Goal: Task Accomplishment & Management: Complete application form

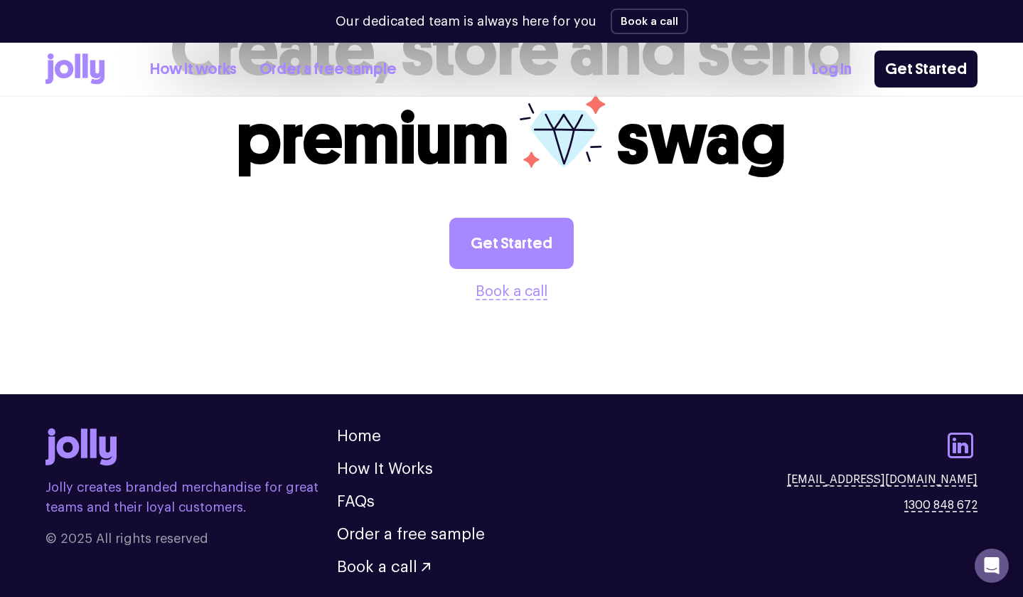
scroll to position [3834, 0]
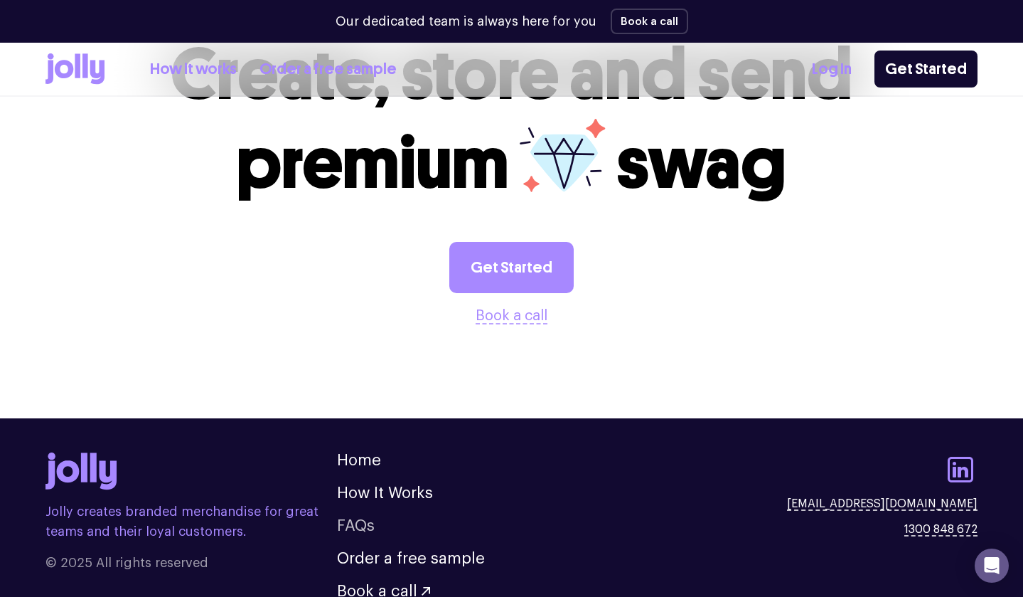
click at [363, 518] on link "FAQs" at bounding box center [356, 526] width 38 height 16
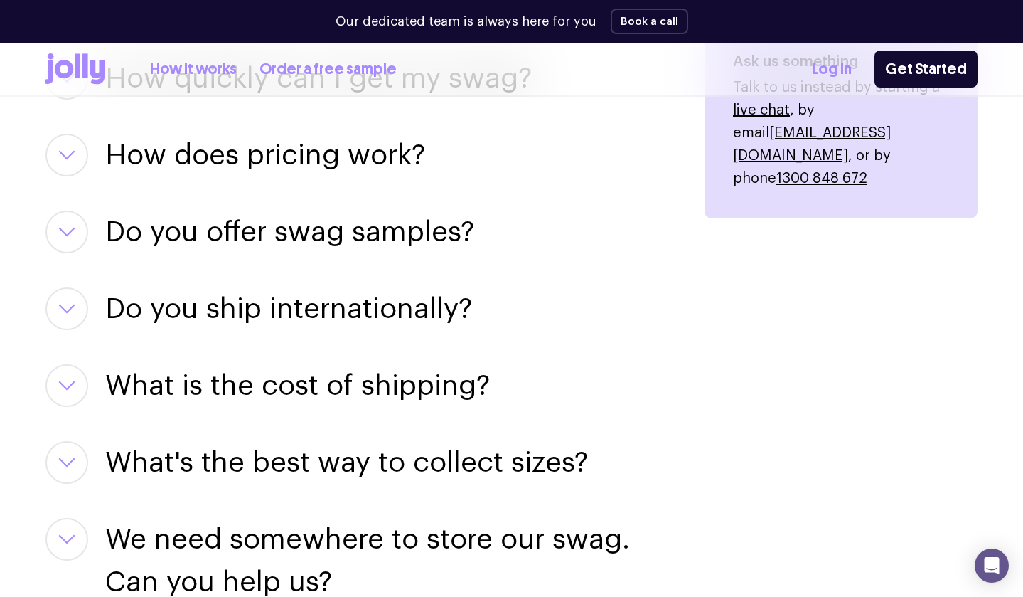
scroll to position [1979, 0]
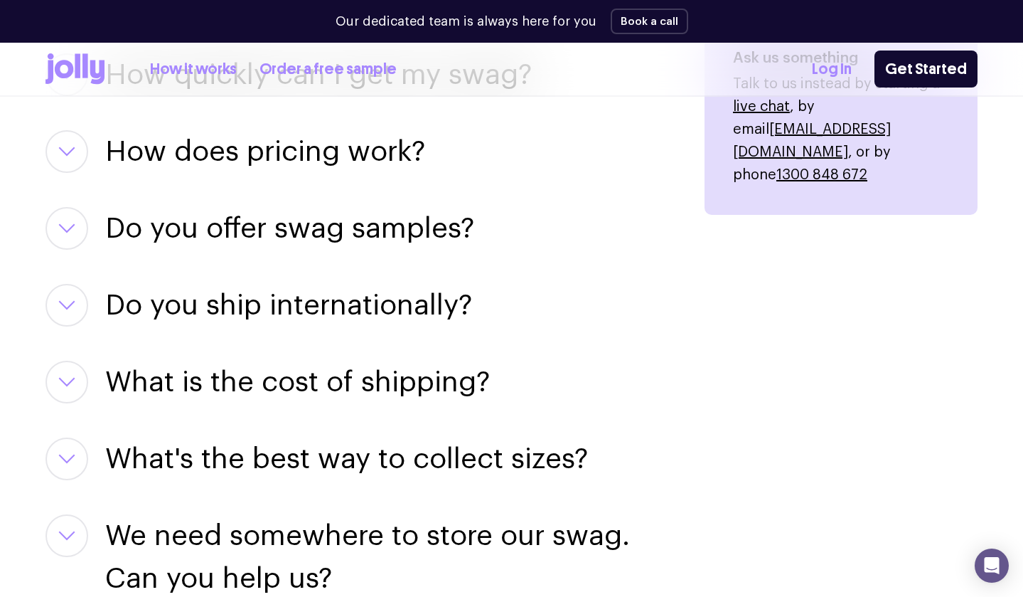
click at [209, 156] on h3 "How does pricing work?" at bounding box center [265, 151] width 320 height 43
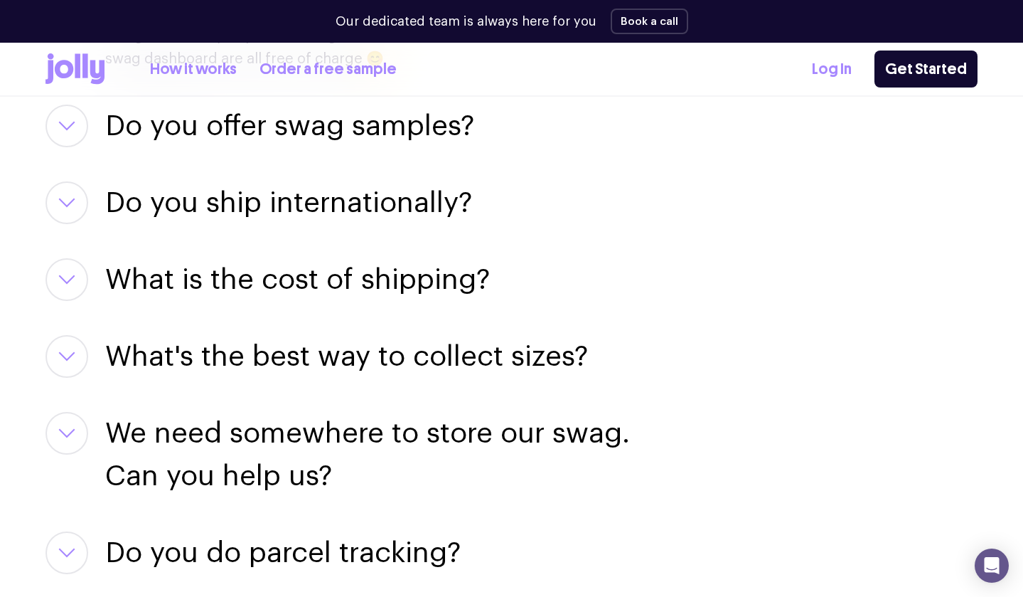
scroll to position [2219, 0]
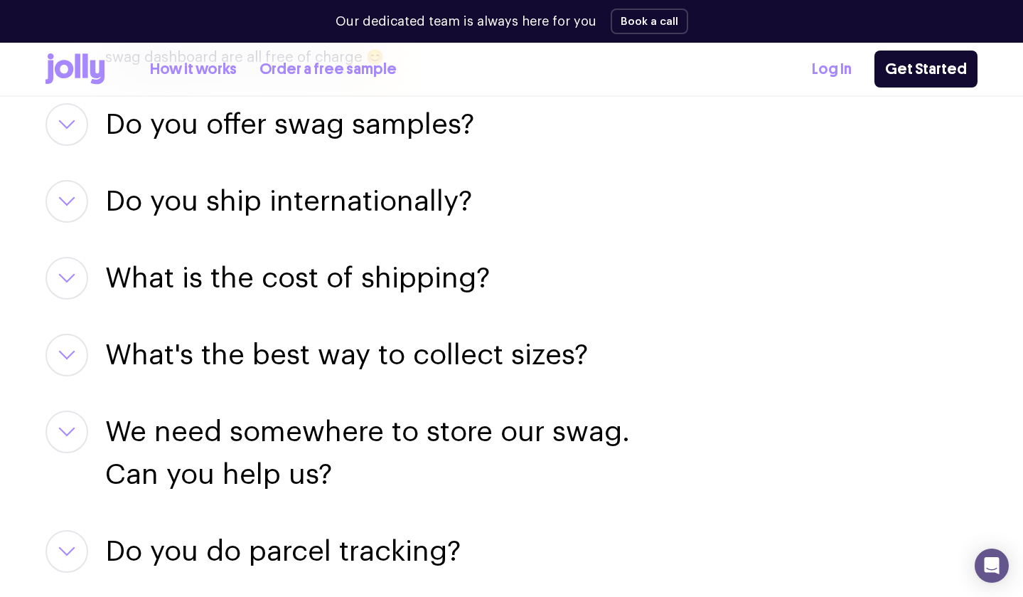
click at [222, 201] on h3 "Do you ship internationally?" at bounding box center [288, 201] width 367 height 43
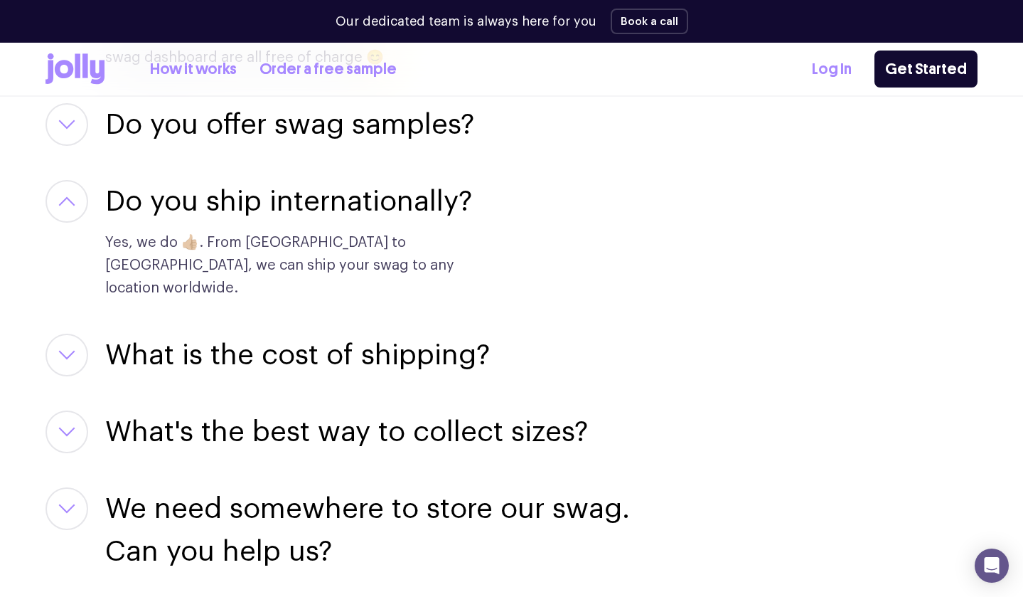
click at [221, 203] on h3 "Do you ship internationally?" at bounding box center [288, 201] width 367 height 43
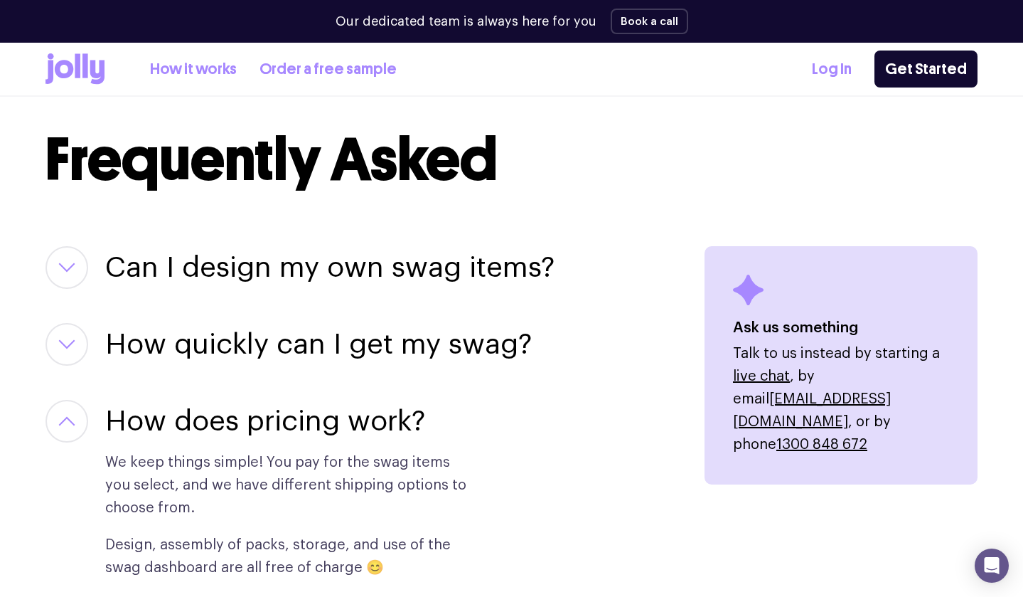
scroll to position [1712, 0]
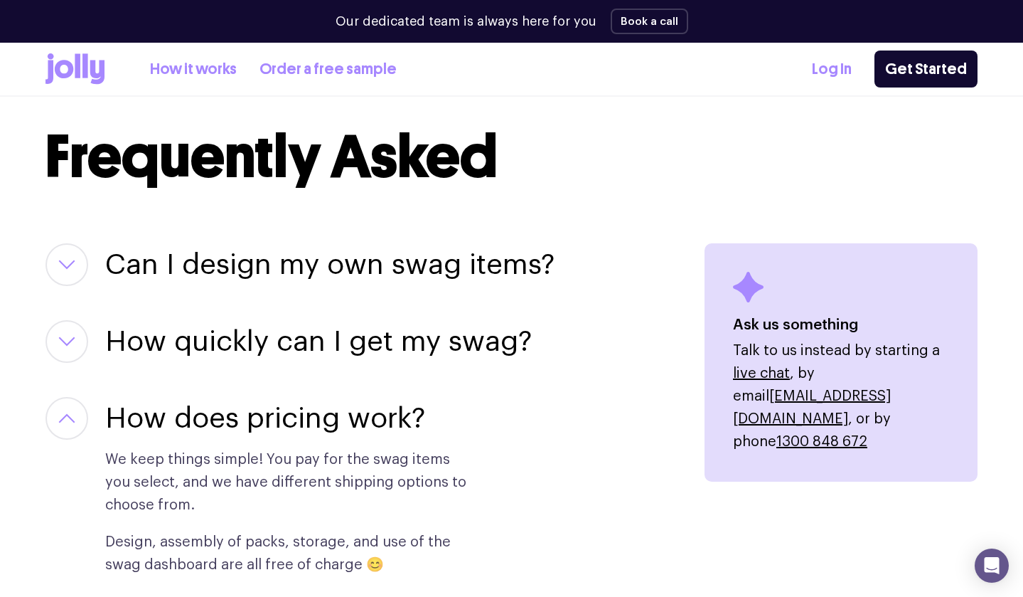
click at [214, 72] on link "How it works" at bounding box center [193, 69] width 87 height 23
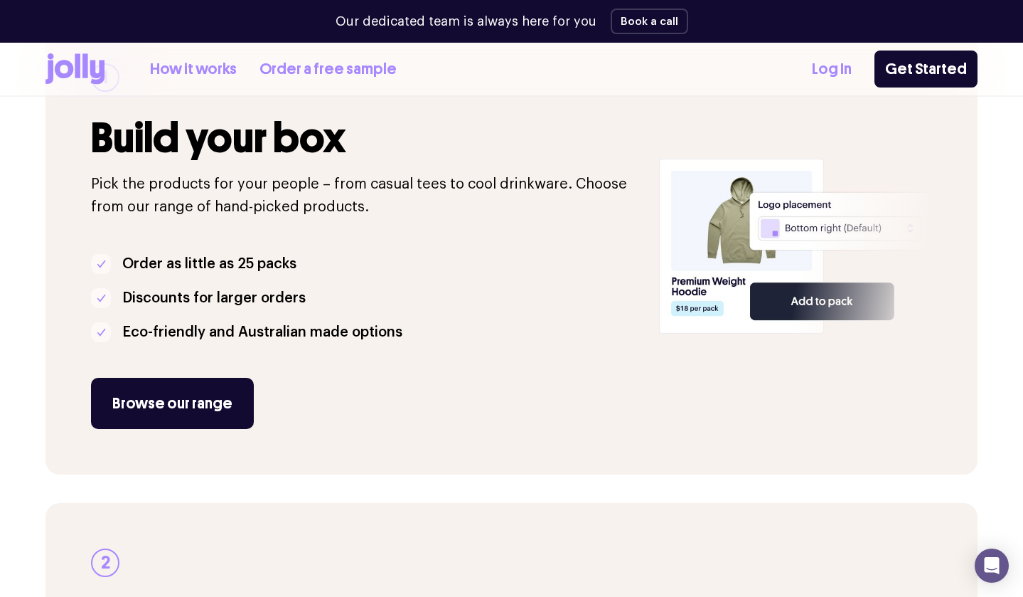
scroll to position [282, 0]
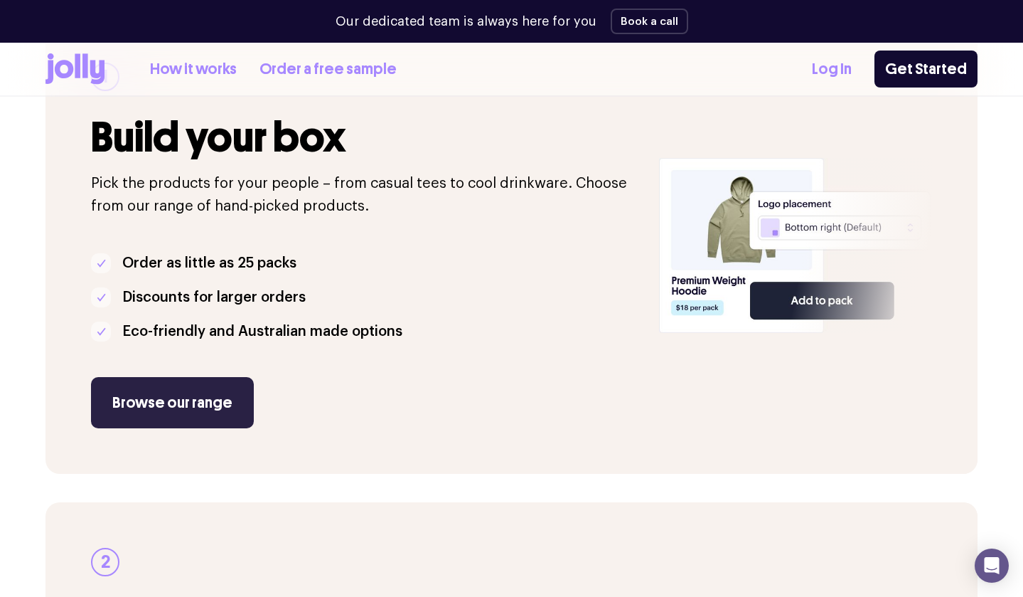
click at [203, 395] on link "Browse our range" at bounding box center [172, 402] width 163 height 51
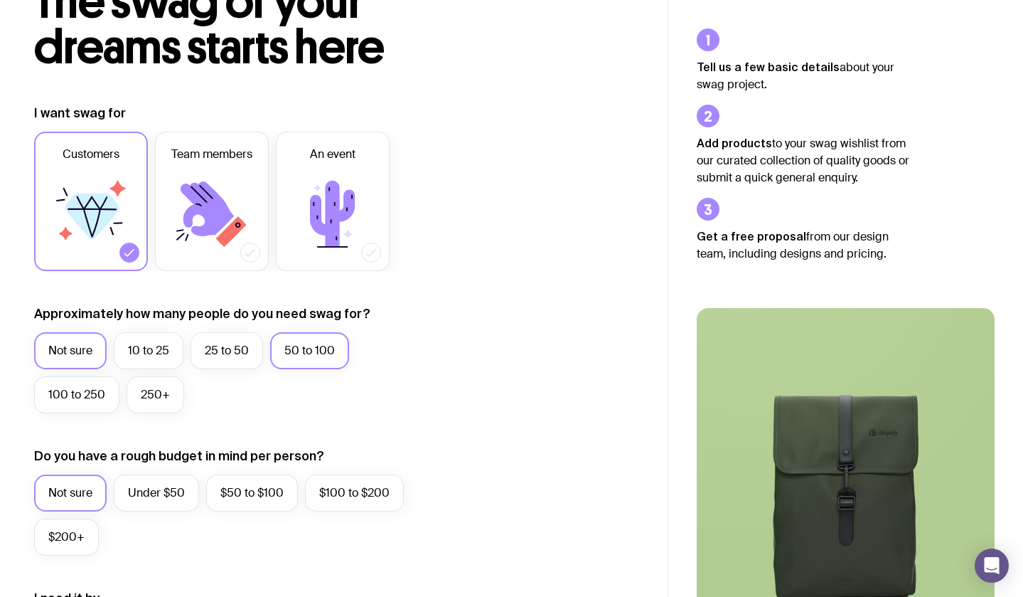
scroll to position [114, 0]
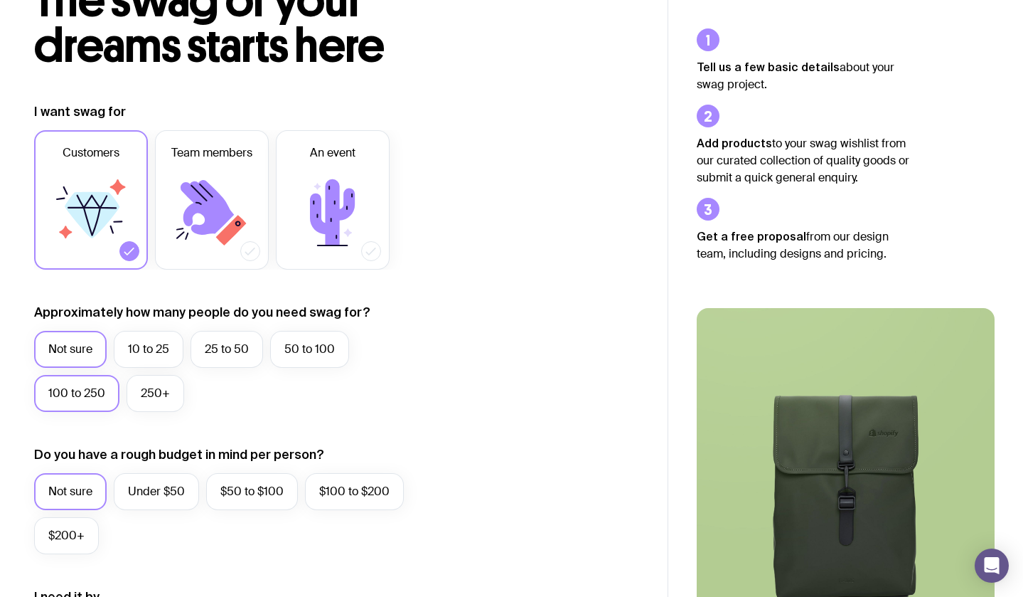
click at [112, 395] on label "100 to 250" at bounding box center [76, 393] width 85 height 37
click at [0, 0] on input "100 to 250" at bounding box center [0, 0] width 0 height 0
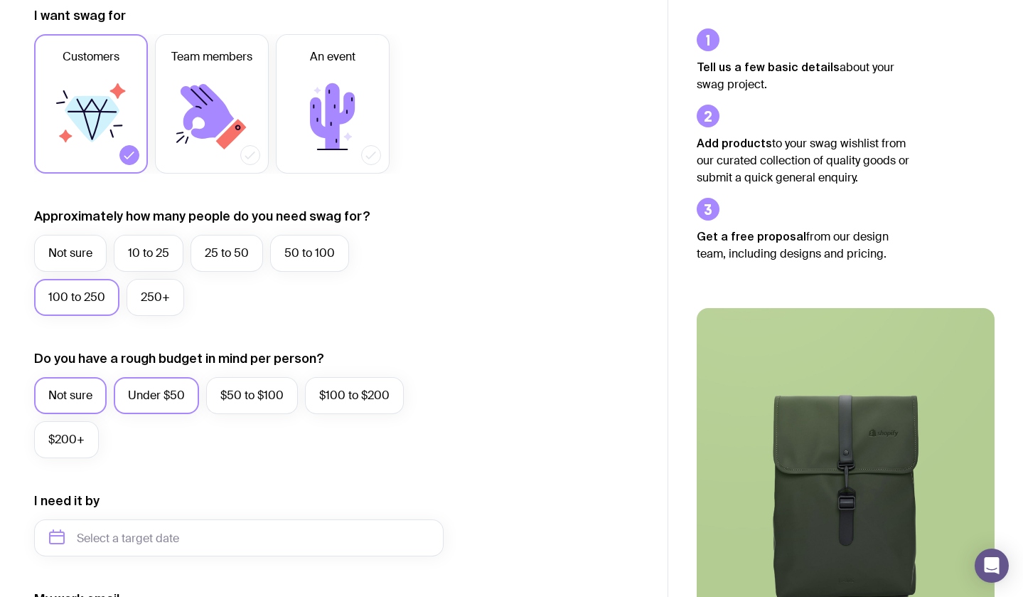
scroll to position [216, 0]
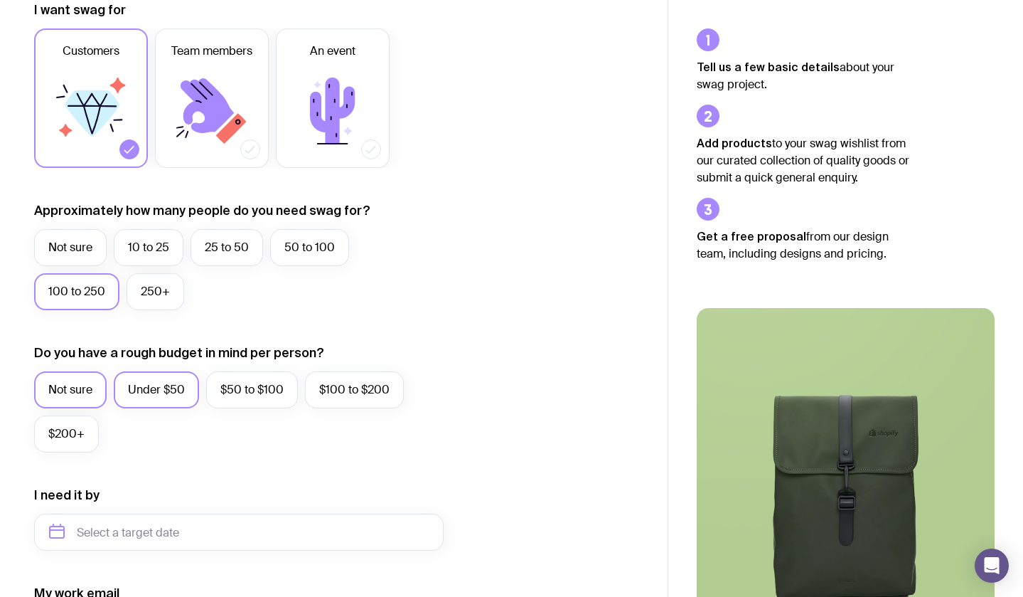
click at [133, 396] on label "Under $50" at bounding box center [156, 389] width 85 height 37
click at [0, 0] on input "Under $50" at bounding box center [0, 0] width 0 height 0
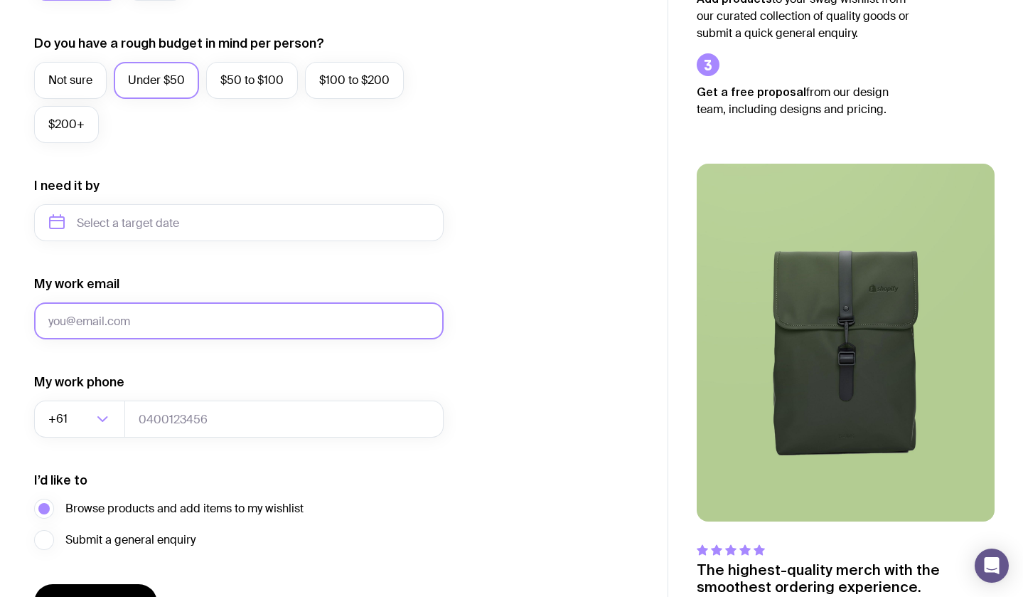
scroll to position [526, 0]
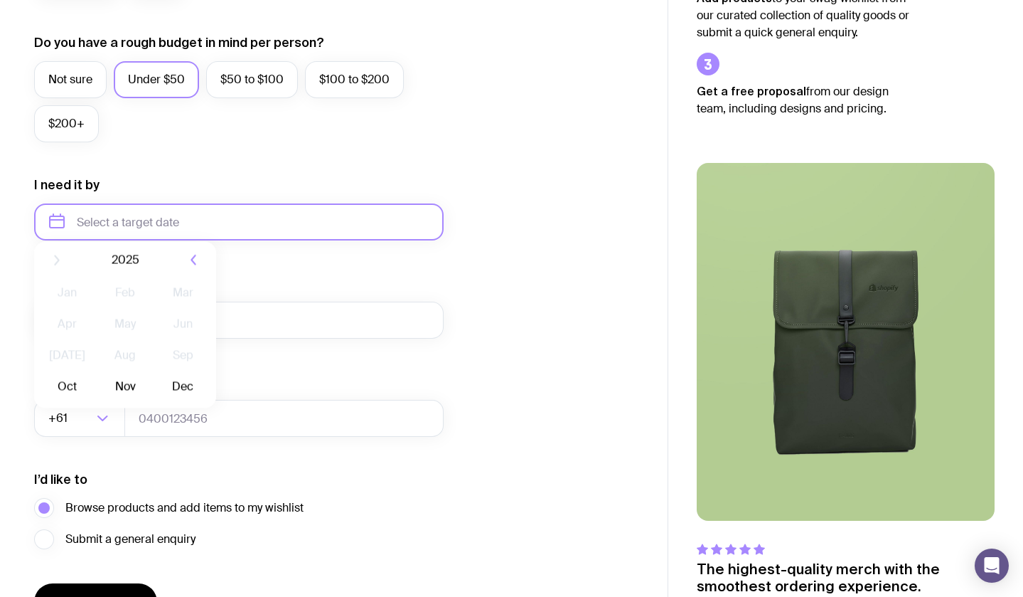
click at [137, 225] on input "text" at bounding box center [239, 221] width 410 height 37
click at [121, 400] on button "Nov" at bounding box center [125, 397] width 52 height 28
type input "[DATE]"
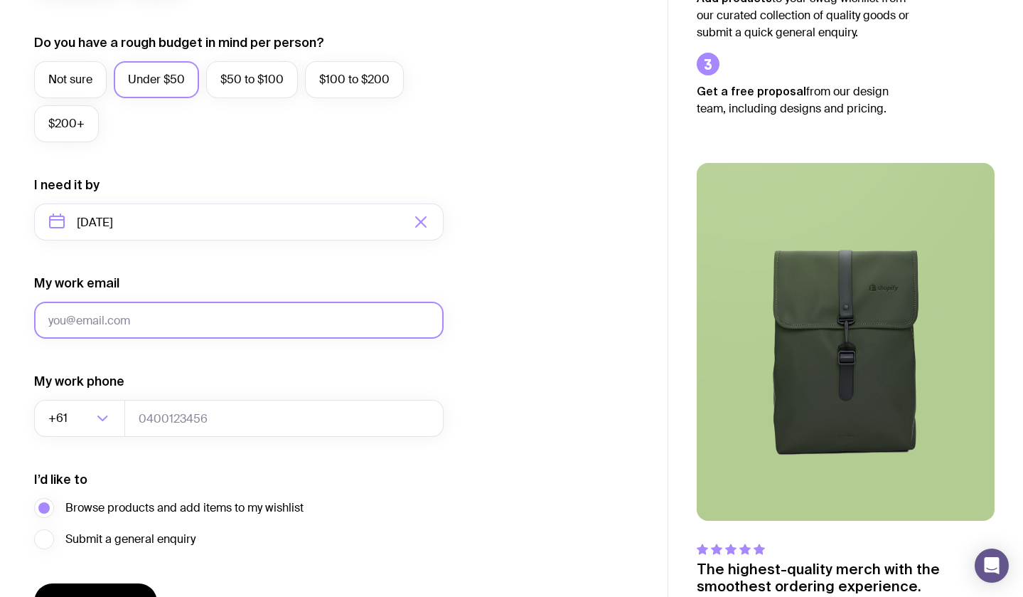
click at [144, 316] on input "My work email" at bounding box center [239, 320] width 410 height 37
type input "[EMAIL_ADDRESS][DOMAIN_NAME]"
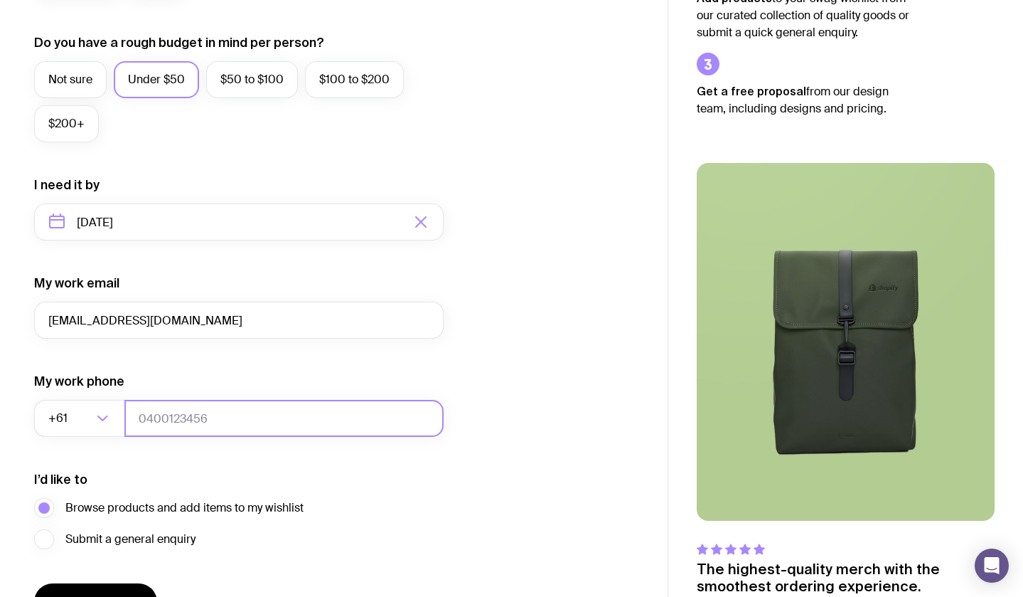
click at [144, 429] on input "tel" at bounding box center [283, 418] width 319 height 37
type input "423023376"
drag, startPoint x: 167, startPoint y: 456, endPoint x: 153, endPoint y: 454, distance: 14.3
click at [166, 457] on form "I want swag for Customers Team members An event Approximately how many people d…" at bounding box center [239, 155] width 410 height 929
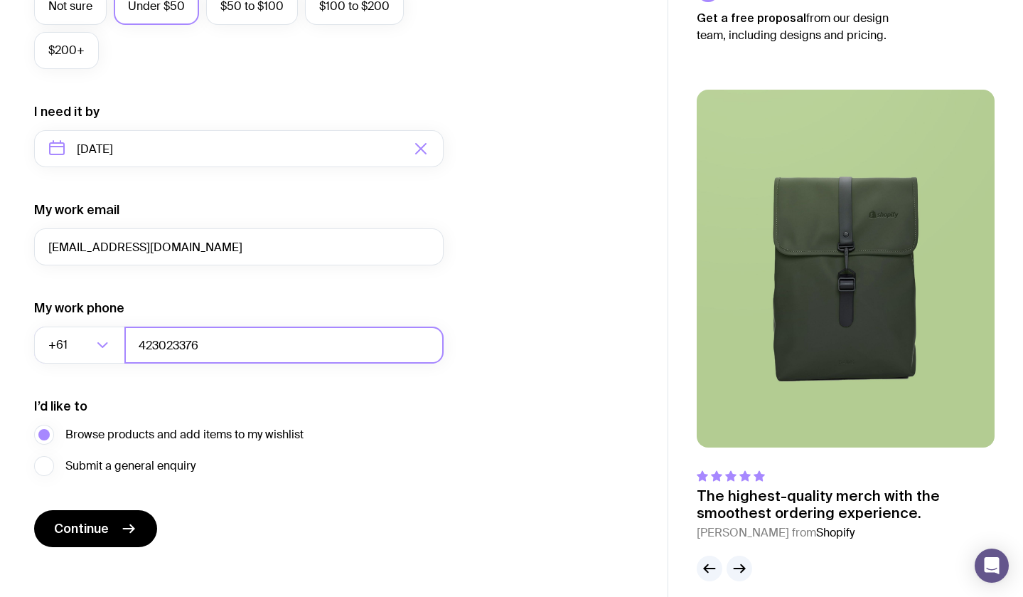
scroll to position [612, 0]
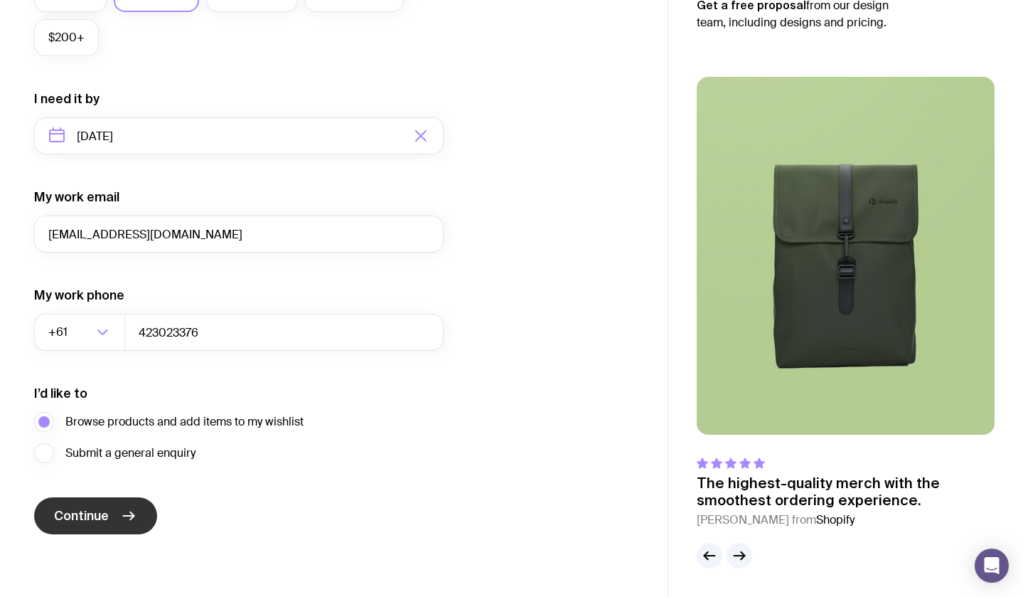
click at [128, 508] on icon "submit" at bounding box center [128, 515] width 17 height 17
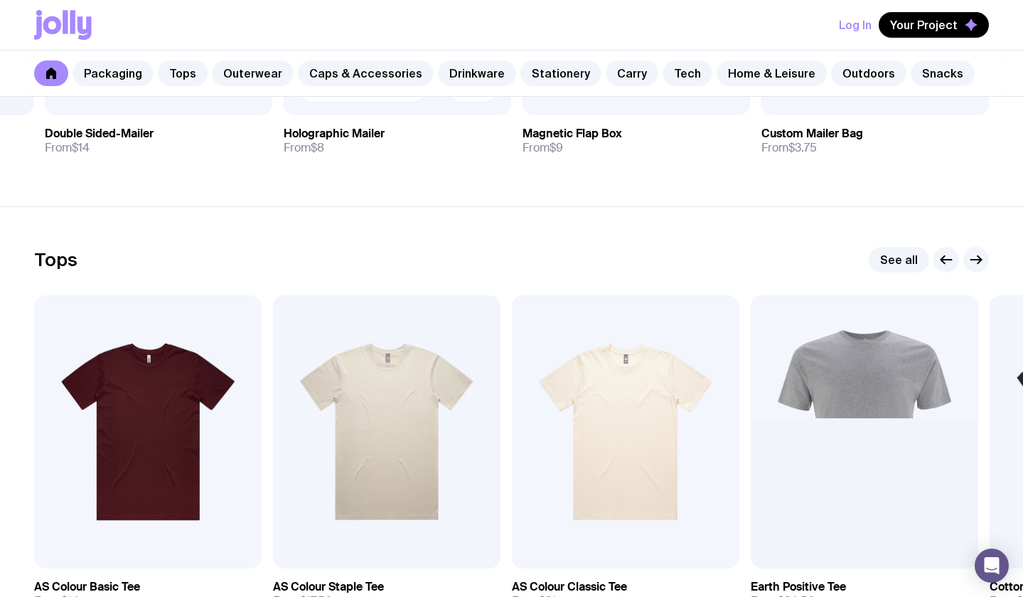
scroll to position [435, 0]
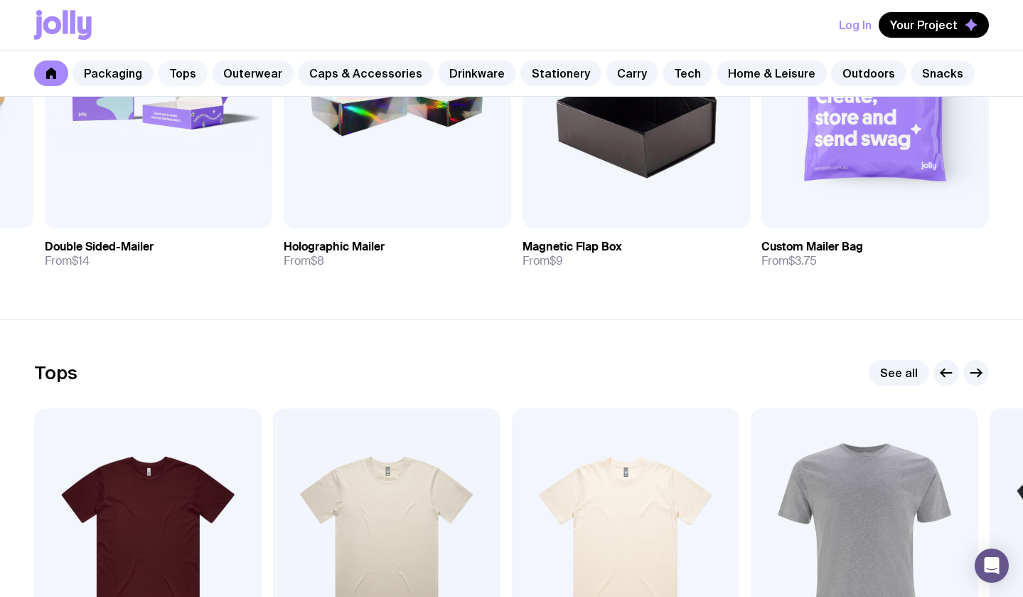
click at [171, 78] on link "Tops" at bounding box center [183, 73] width 50 height 26
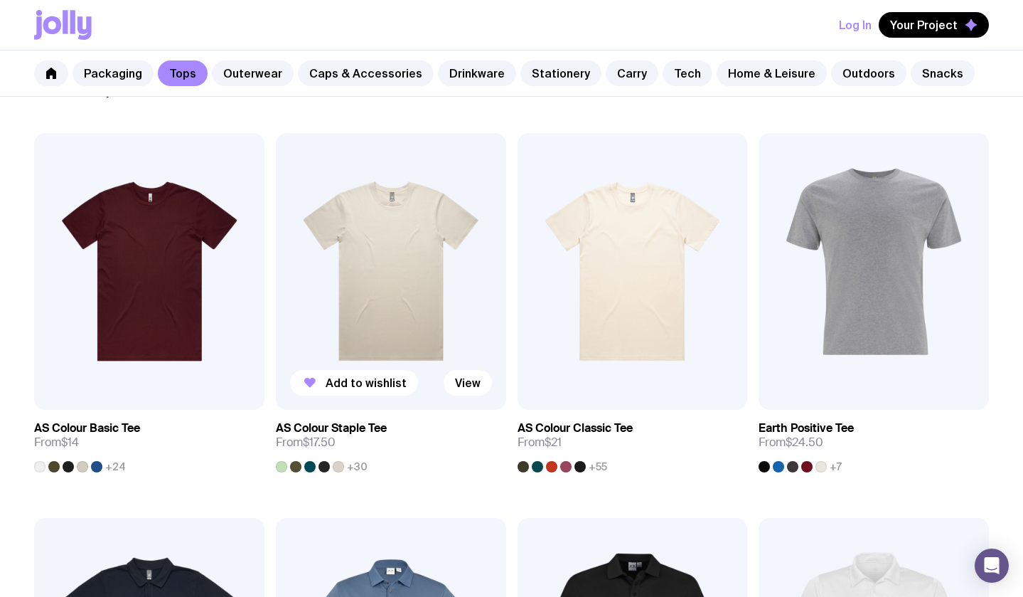
scroll to position [240, 0]
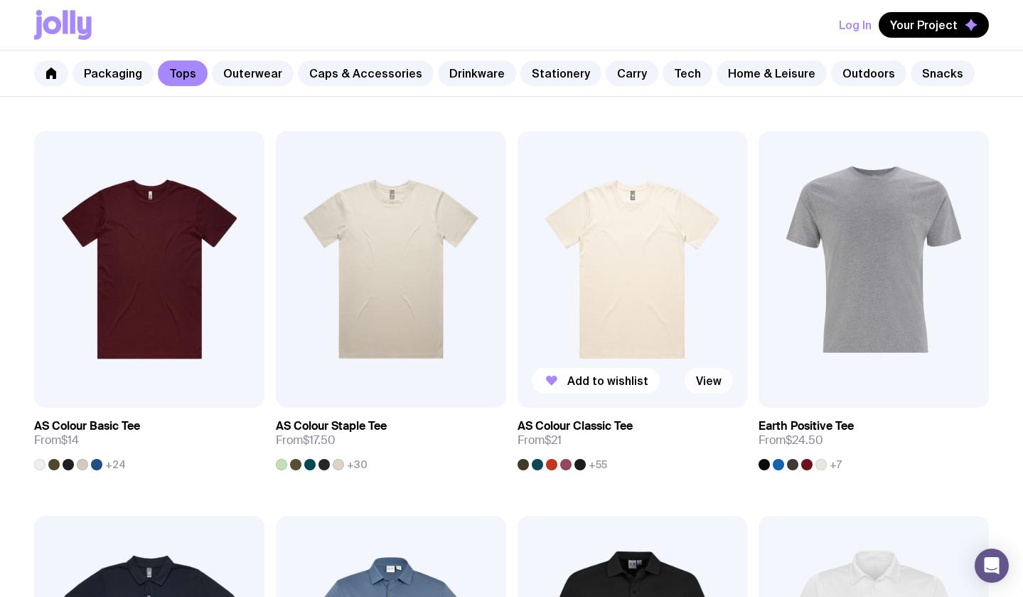
click at [704, 381] on link "View" at bounding box center [709, 381] width 48 height 26
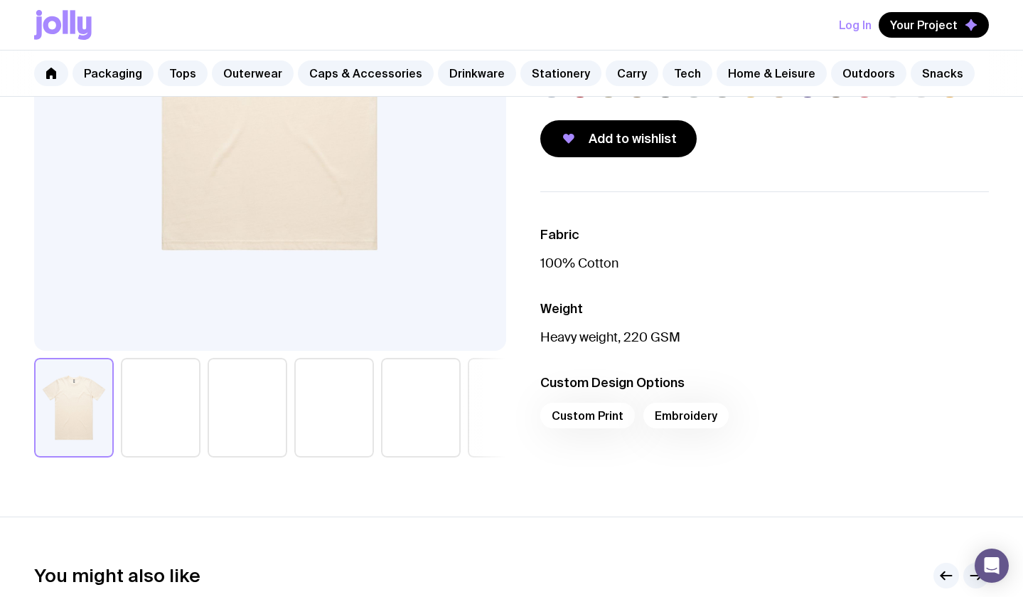
scroll to position [351, 0]
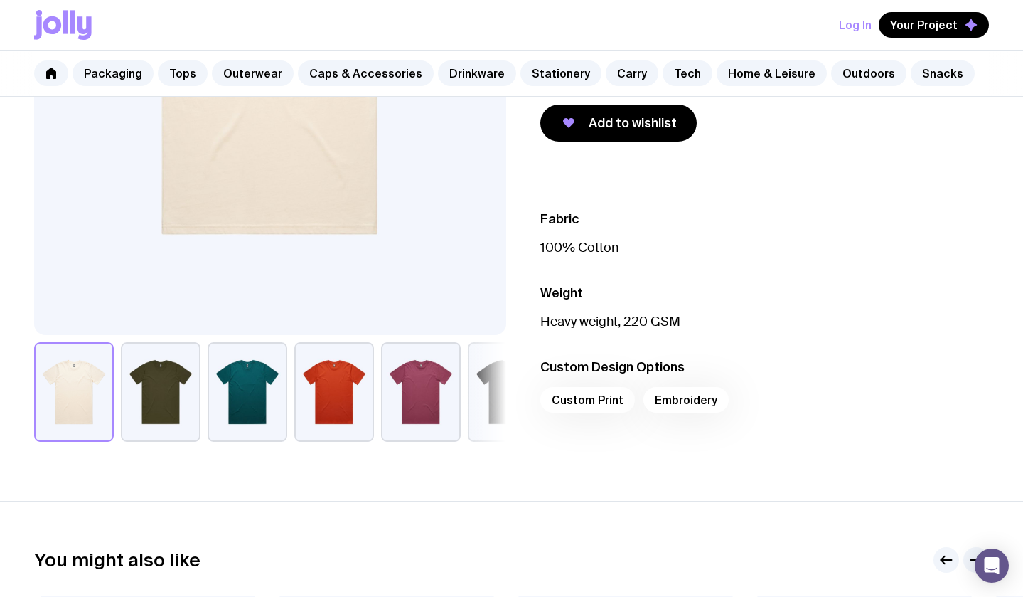
click at [597, 400] on div "Custom Print Embroidery" at bounding box center [764, 404] width 449 height 34
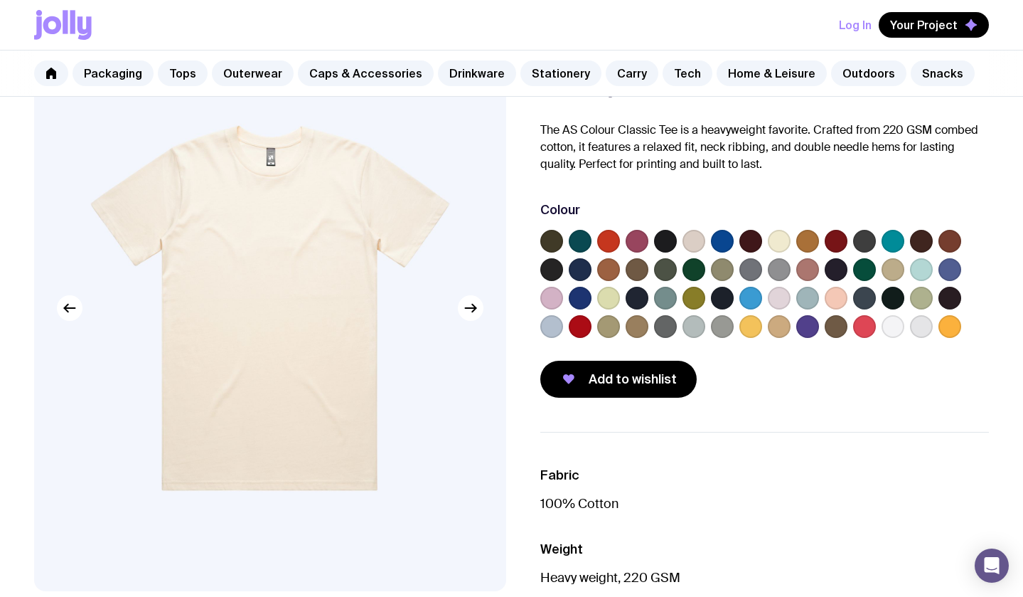
scroll to position [0, 0]
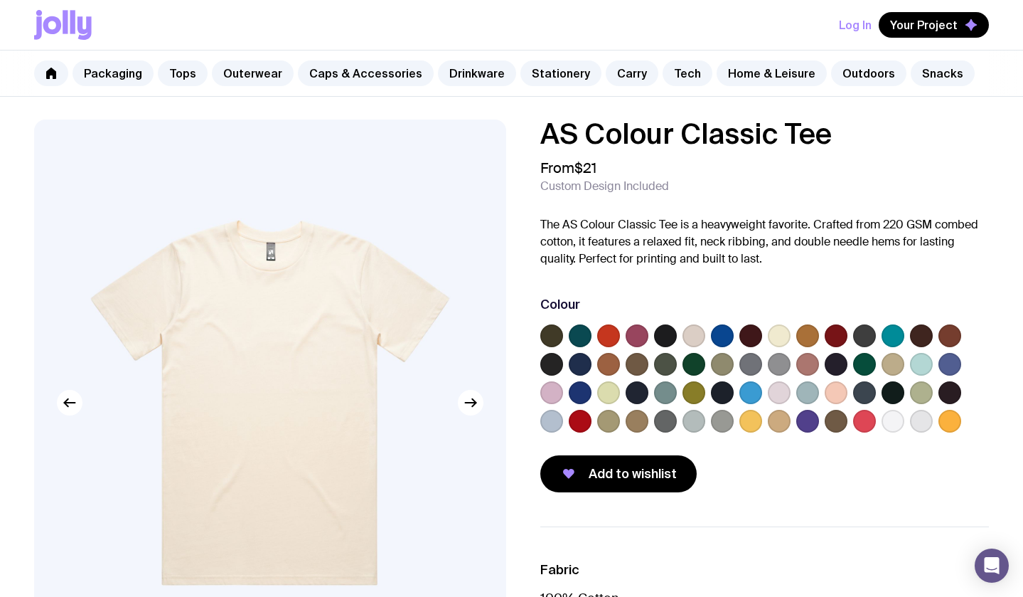
click at [896, 422] on label at bounding box center [893, 421] width 23 height 23
click at [0, 0] on input "radio" at bounding box center [0, 0] width 0 height 0
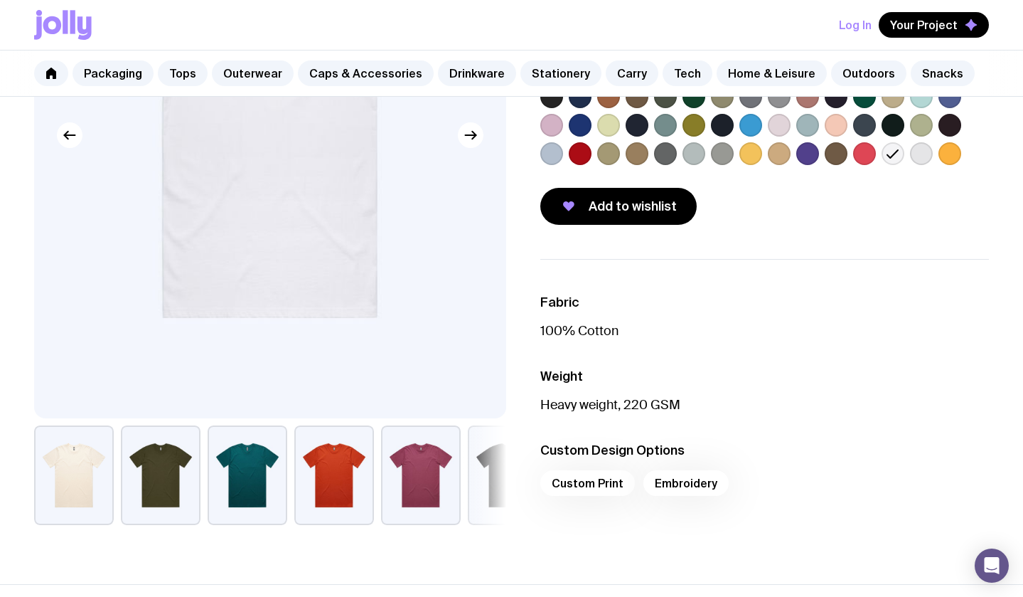
scroll to position [334, 0]
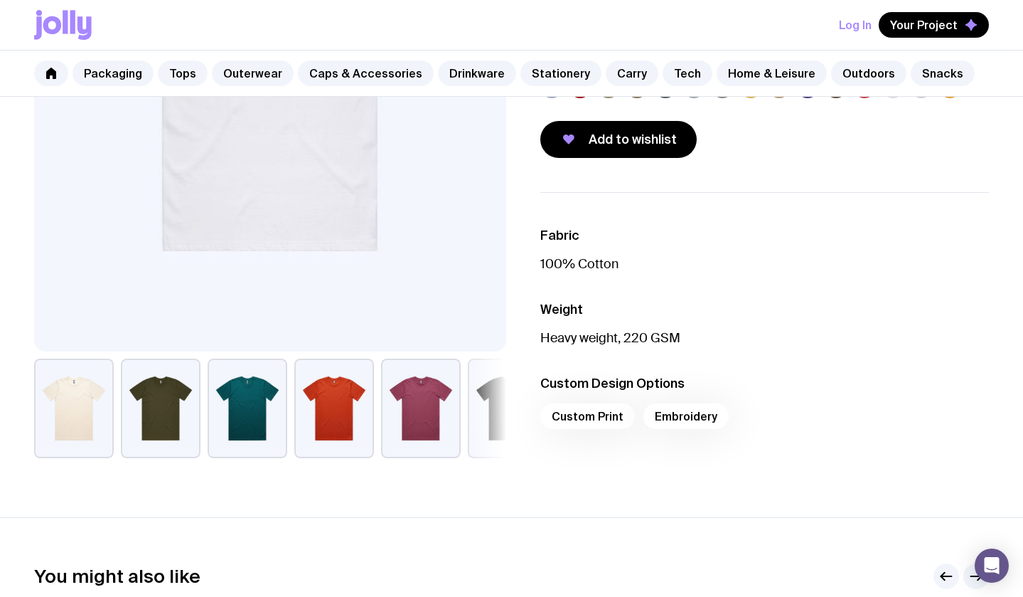
click at [602, 424] on div "Custom Print Embroidery" at bounding box center [764, 420] width 449 height 34
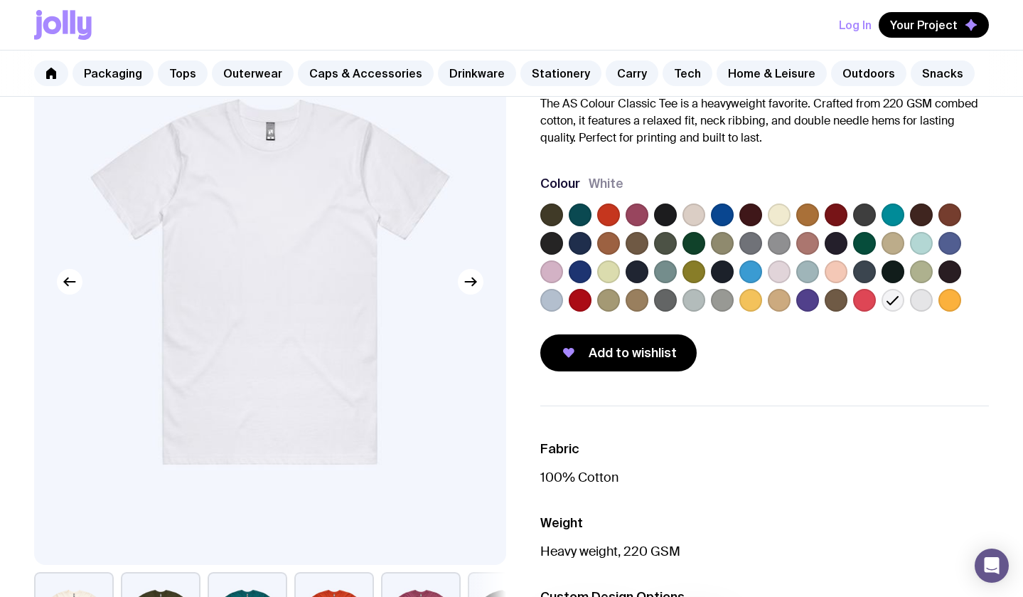
scroll to position [0, 0]
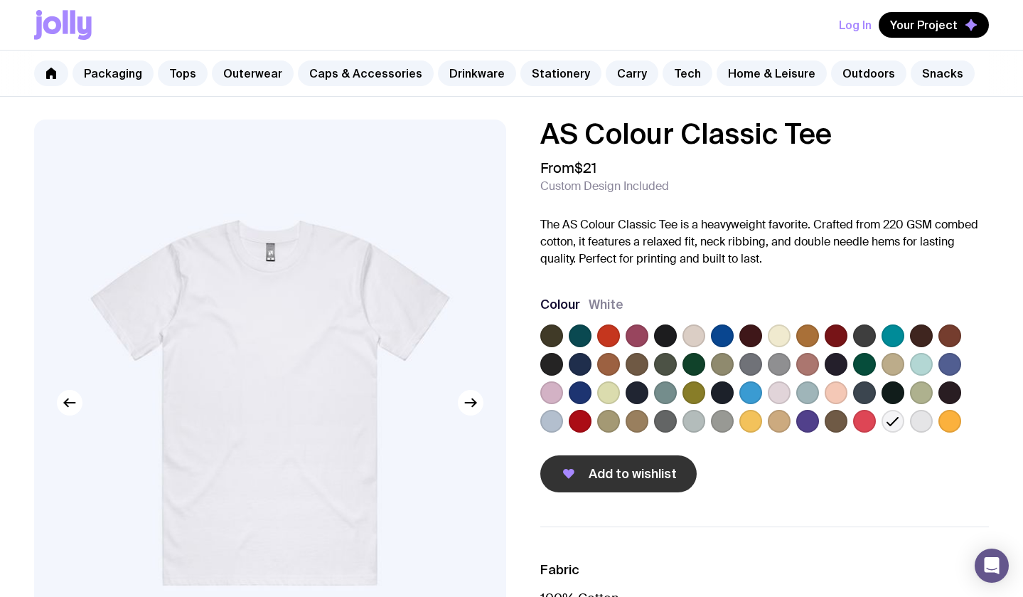
click at [630, 475] on span "Add to wishlist" at bounding box center [633, 473] width 88 height 17
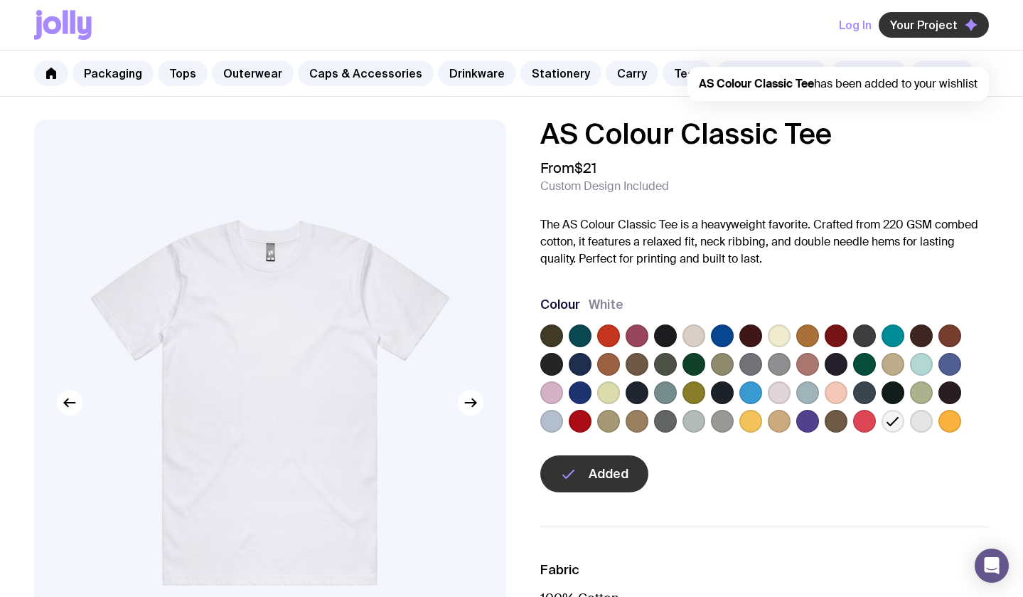
click at [924, 22] on span "Your Project" at bounding box center [924, 25] width 68 height 14
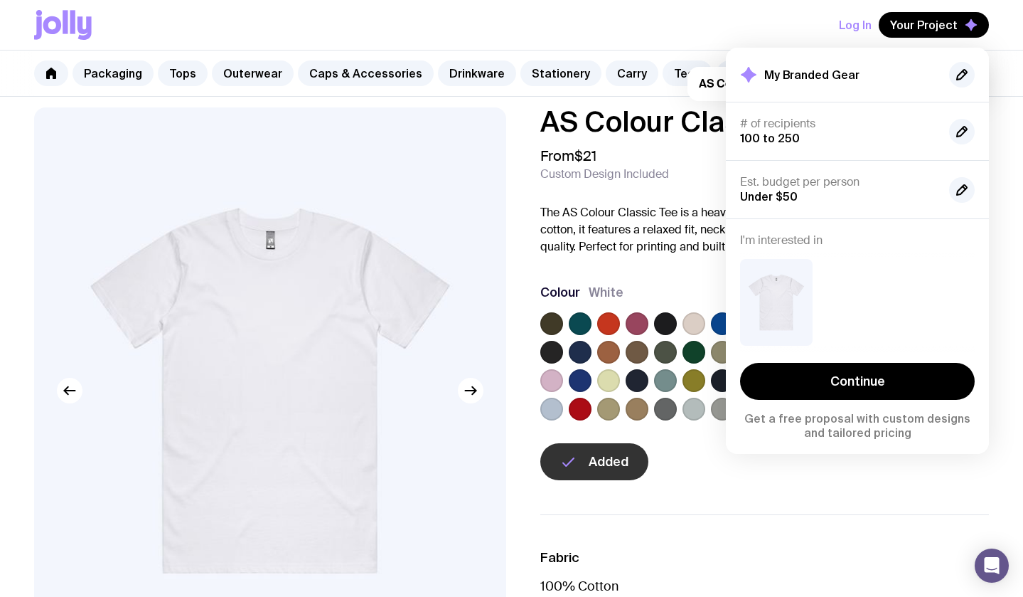
scroll to position [18, 0]
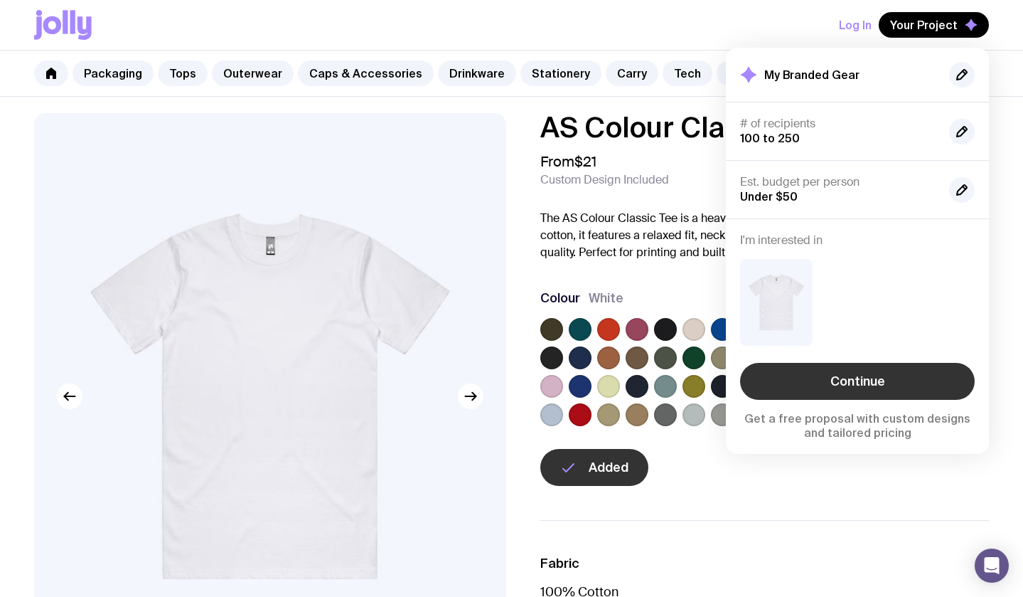
drag, startPoint x: 829, startPoint y: 383, endPoint x: 865, endPoint y: 373, distance: 37.8
click at [830, 383] on link "Continue" at bounding box center [857, 381] width 235 height 37
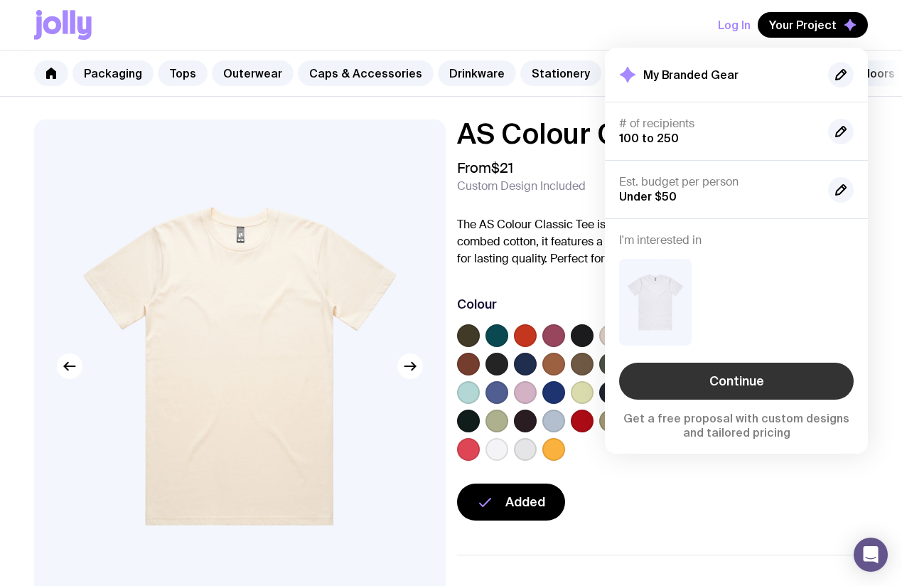
click at [685, 385] on link "Continue" at bounding box center [736, 381] width 235 height 37
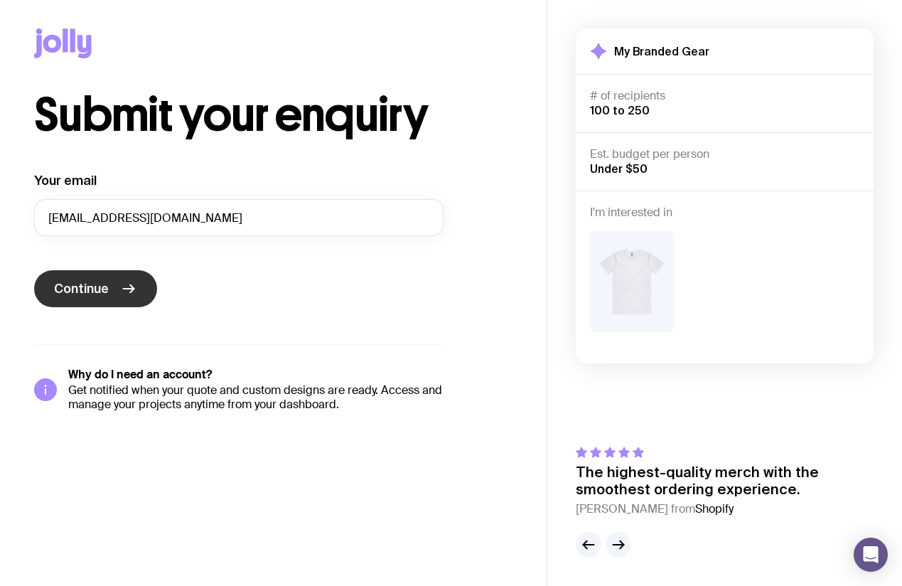
click at [110, 289] on button "Continue" at bounding box center [95, 288] width 123 height 37
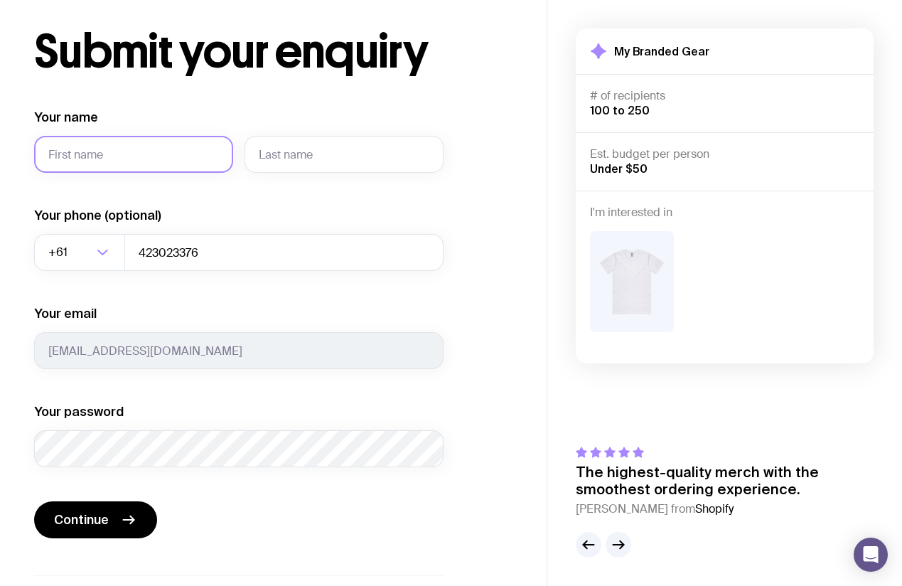
scroll to position [28, 0]
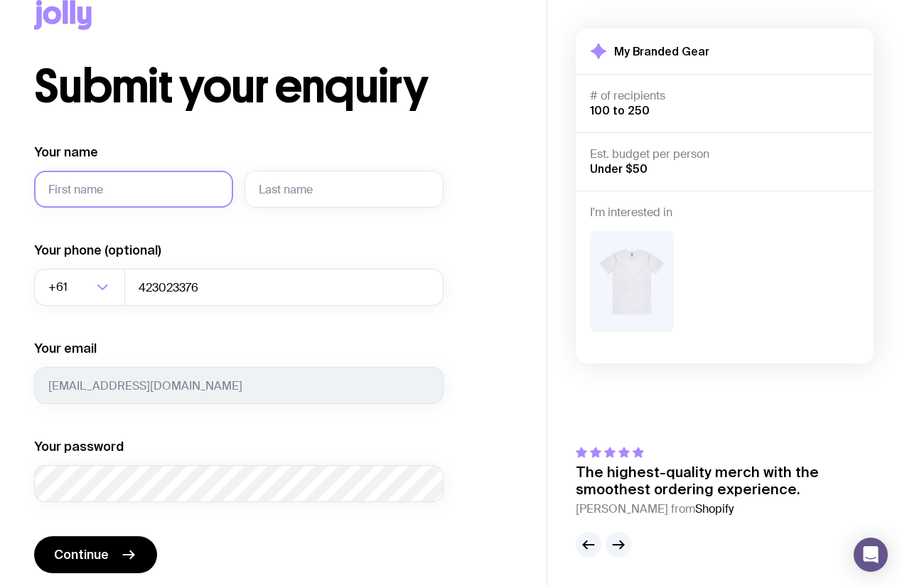
click at [132, 190] on input "Your name" at bounding box center [133, 189] width 199 height 37
type input "[PERSON_NAME]"
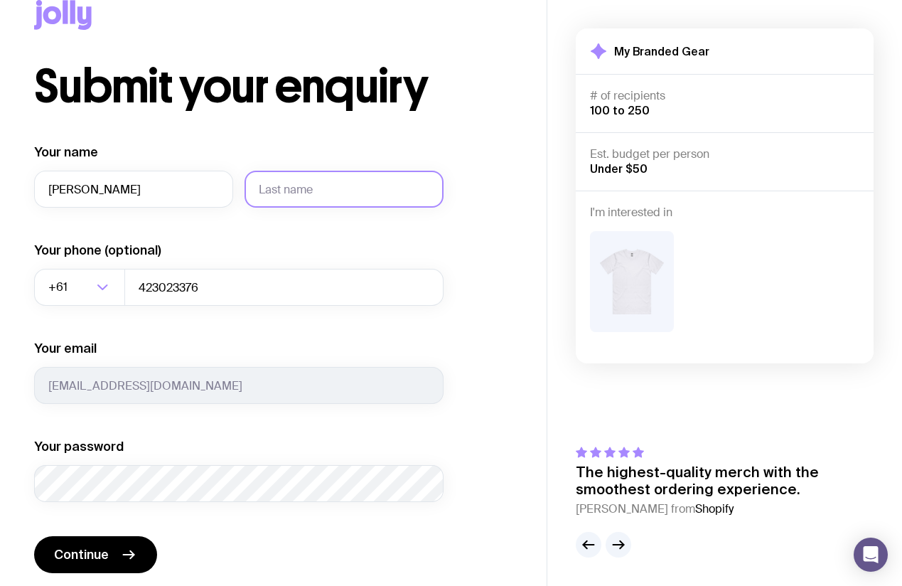
click at [314, 196] on input "text" at bounding box center [344, 189] width 199 height 37
type input "[PERSON_NAME]"
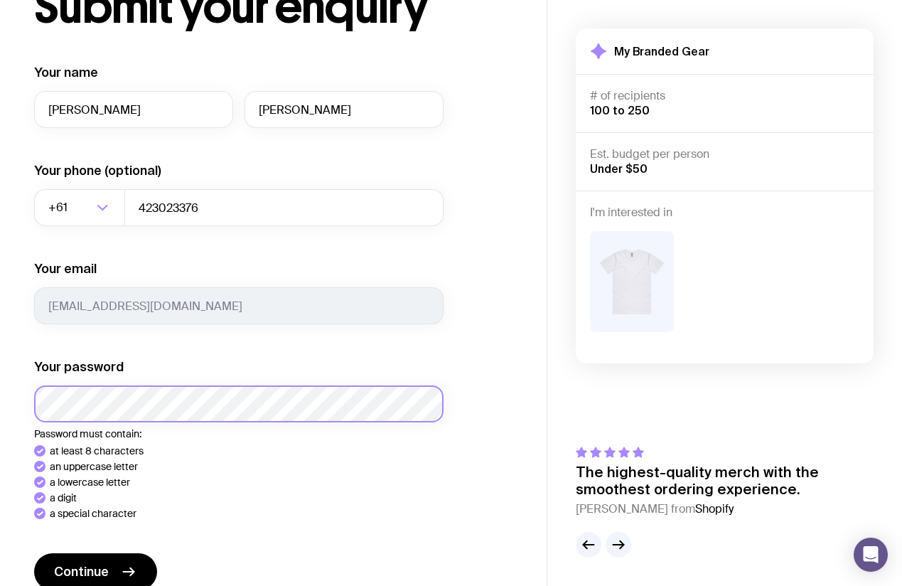
scroll to position [106, 0]
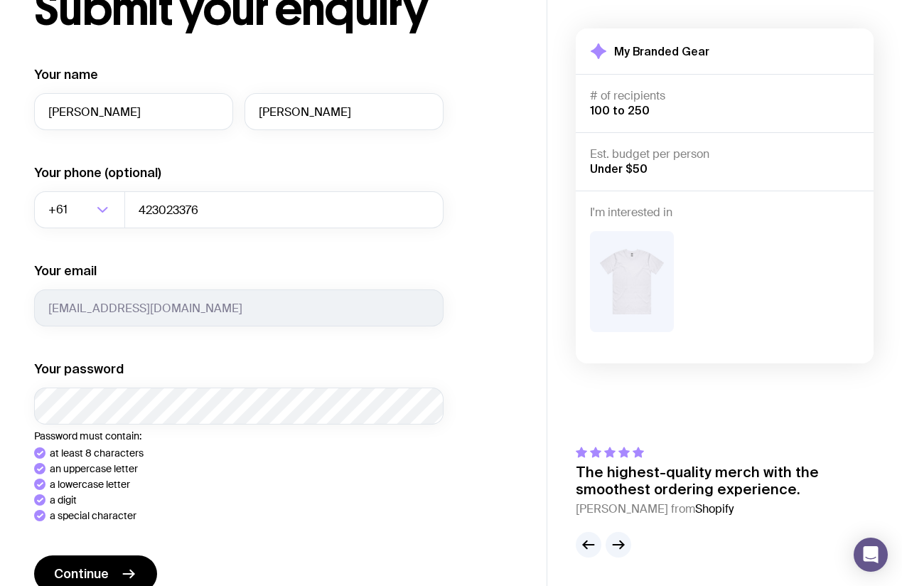
click at [215, 469] on li "an uppercase letter" at bounding box center [239, 468] width 410 height 11
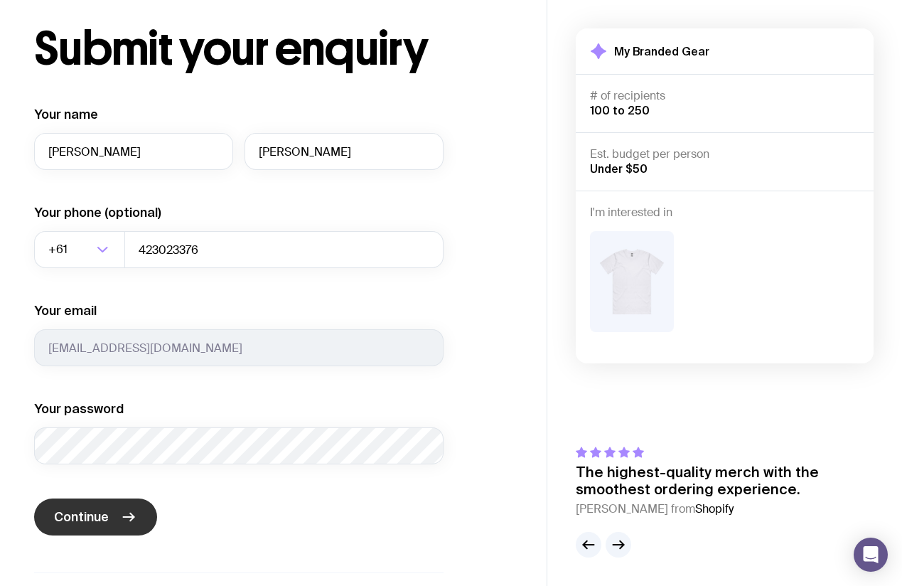
scroll to position [65, 0]
drag, startPoint x: 133, startPoint y: 526, endPoint x: 177, endPoint y: 522, distance: 44.2
click at [134, 525] on icon "submit" at bounding box center [128, 517] width 17 height 17
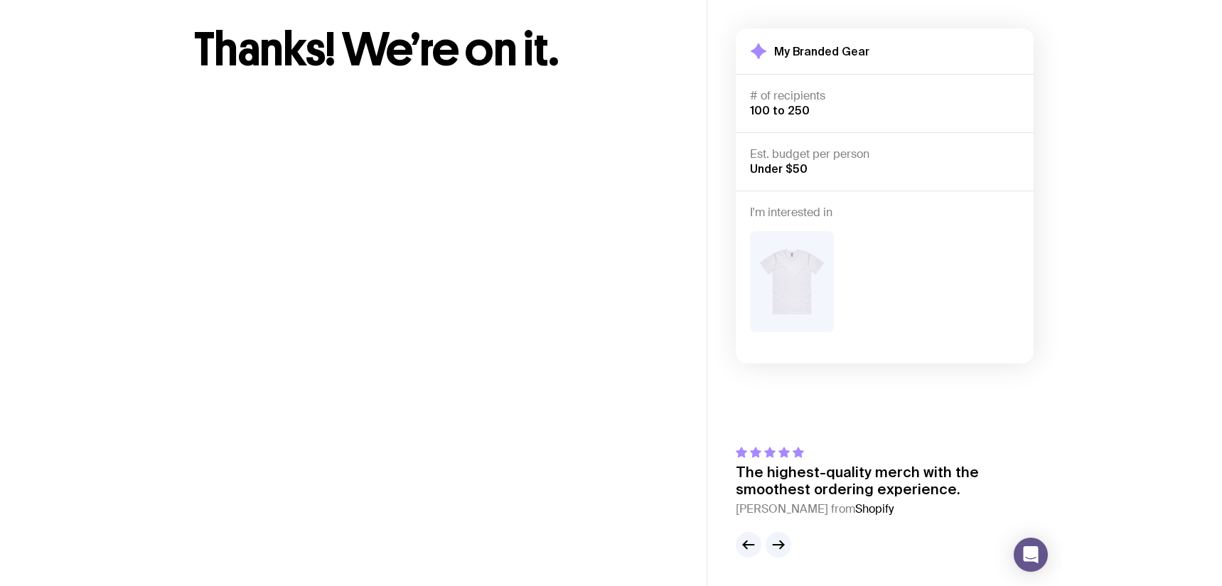
scroll to position [0, 0]
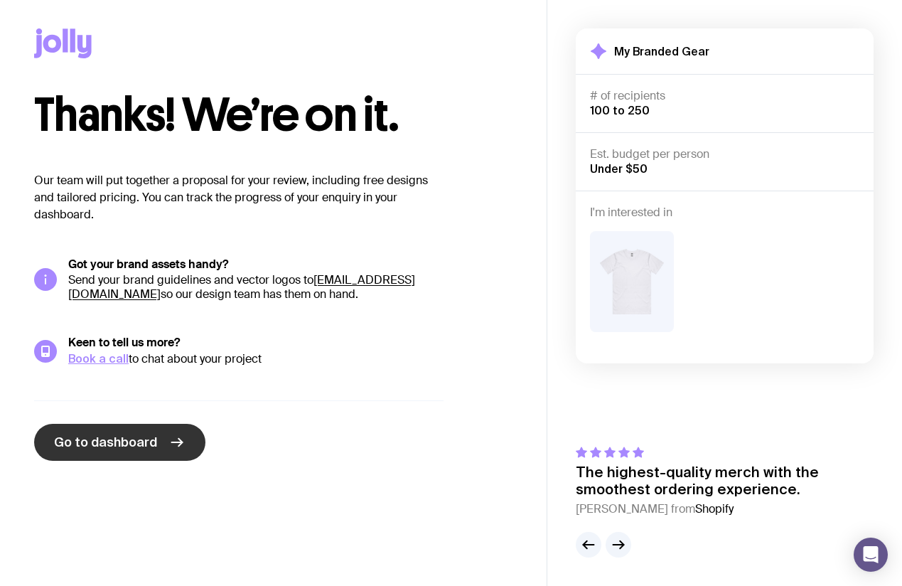
click at [146, 443] on span "Go to dashboard" at bounding box center [105, 442] width 103 height 17
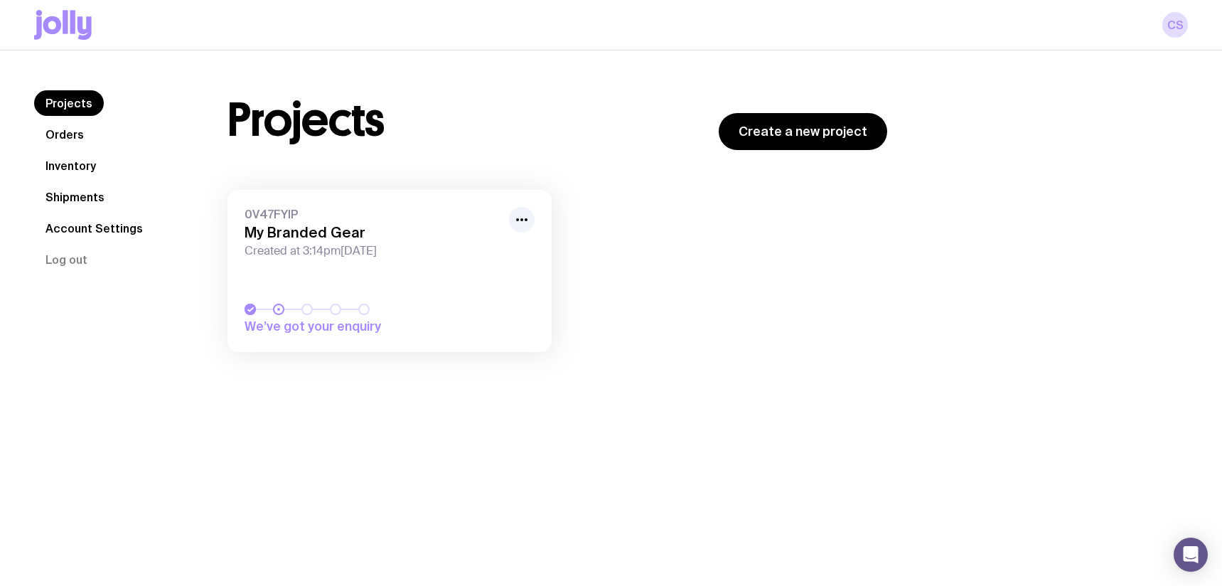
click at [57, 137] on link "Orders" at bounding box center [64, 135] width 61 height 26
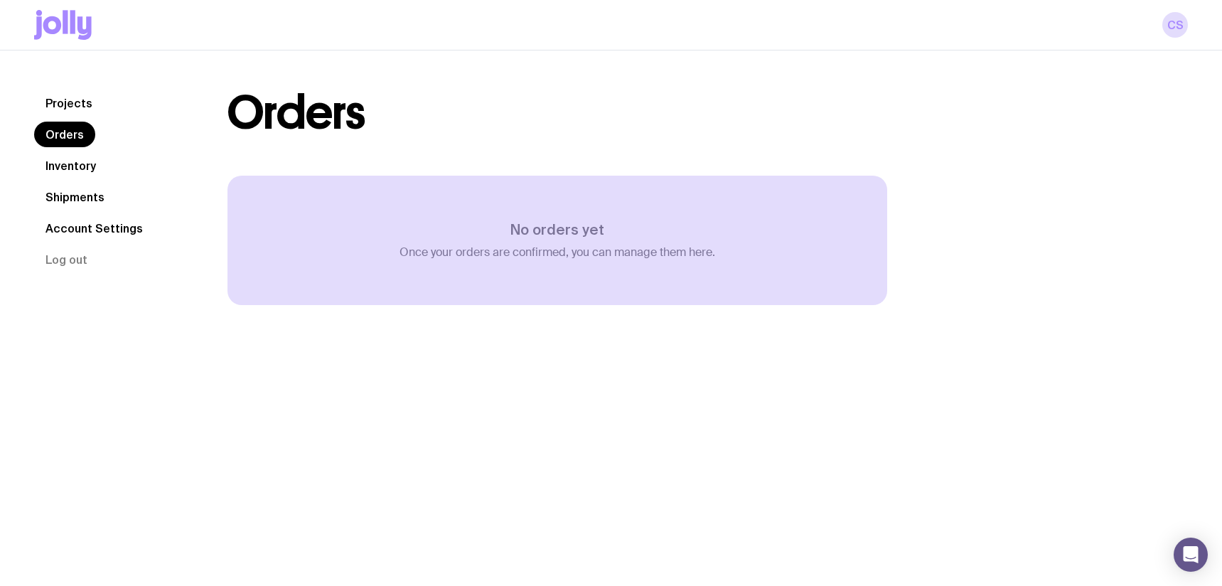
click at [63, 174] on link "Inventory" at bounding box center [70, 166] width 73 height 26
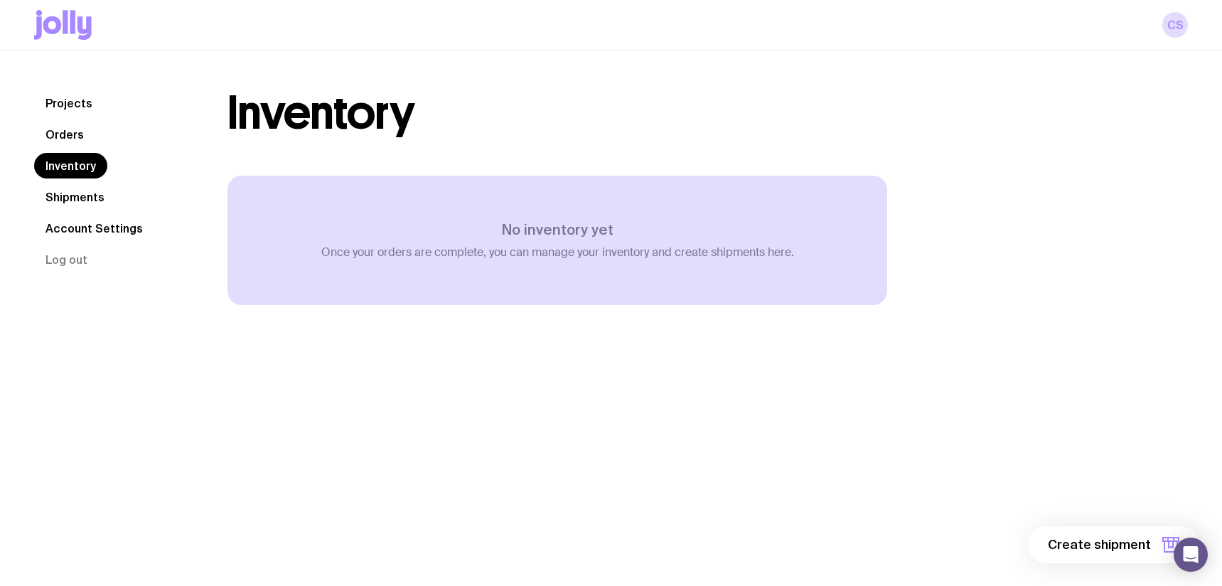
click at [62, 198] on link "Shipments" at bounding box center [75, 197] width 82 height 26
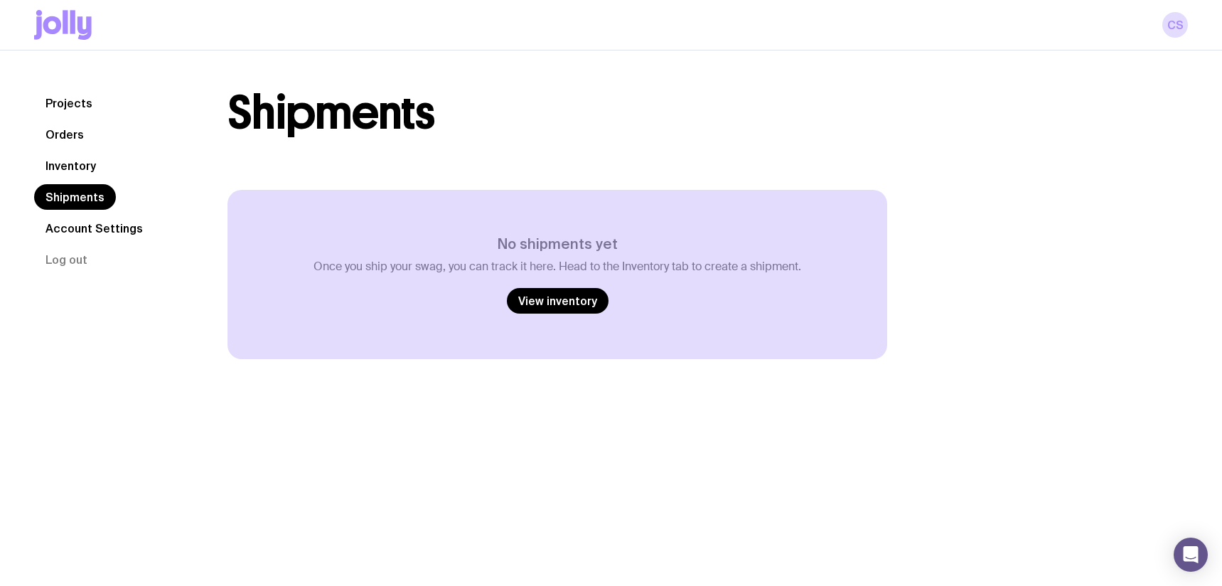
click at [80, 230] on link "Account Settings" at bounding box center [94, 228] width 120 height 26
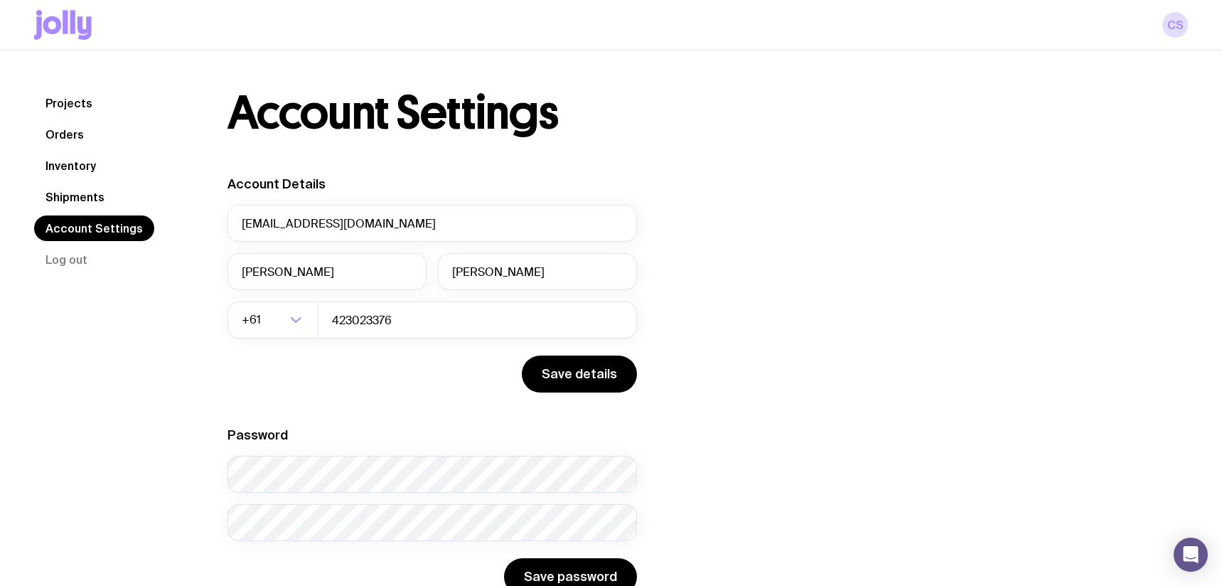
click at [78, 110] on link "Projects" at bounding box center [69, 103] width 70 height 26
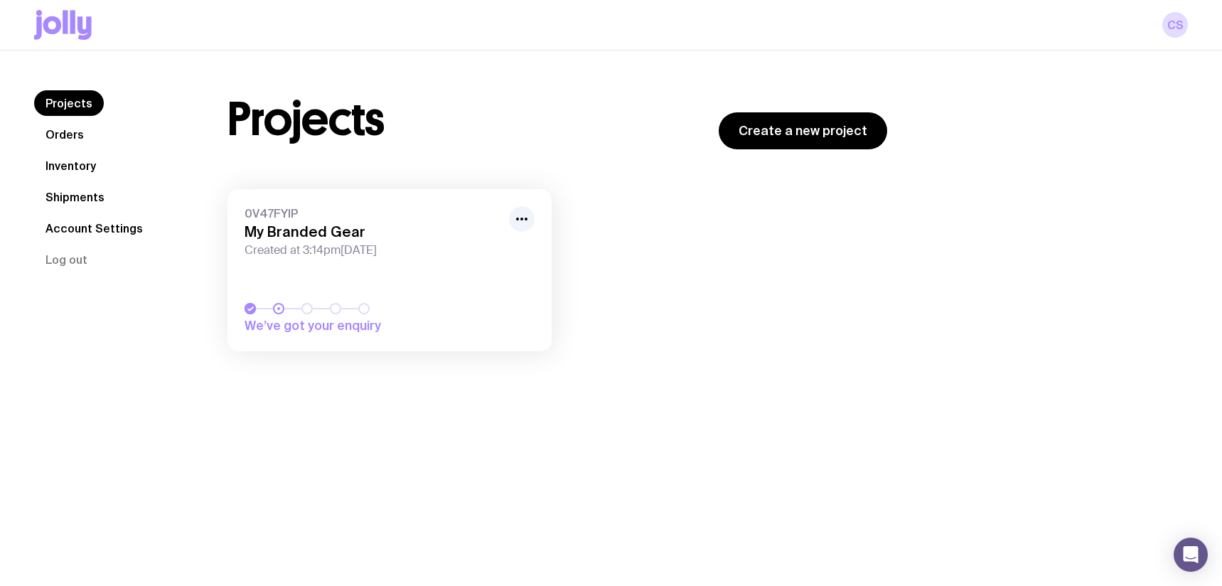
scroll to position [2, 0]
click at [521, 219] on icon "button" at bounding box center [521, 217] width 17 height 17
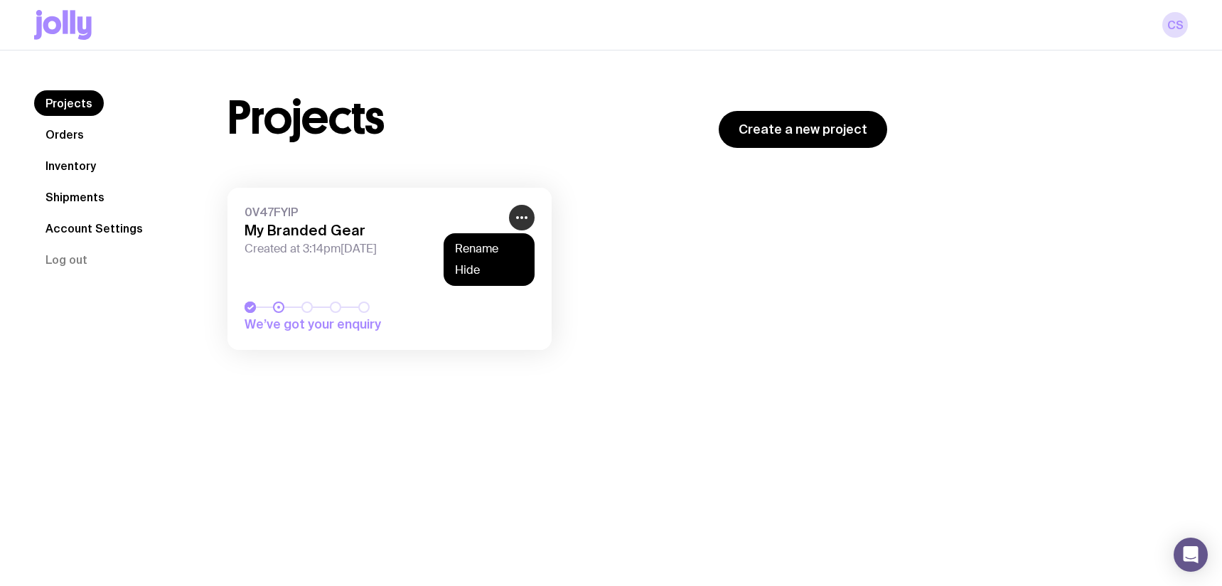
scroll to position [1, 0]
click at [579, 215] on div "0V47FYIP My Branded Gear Created at 3:14pm[DATE] We’ve got your enquiry Rename …" at bounding box center [558, 276] width 660 height 176
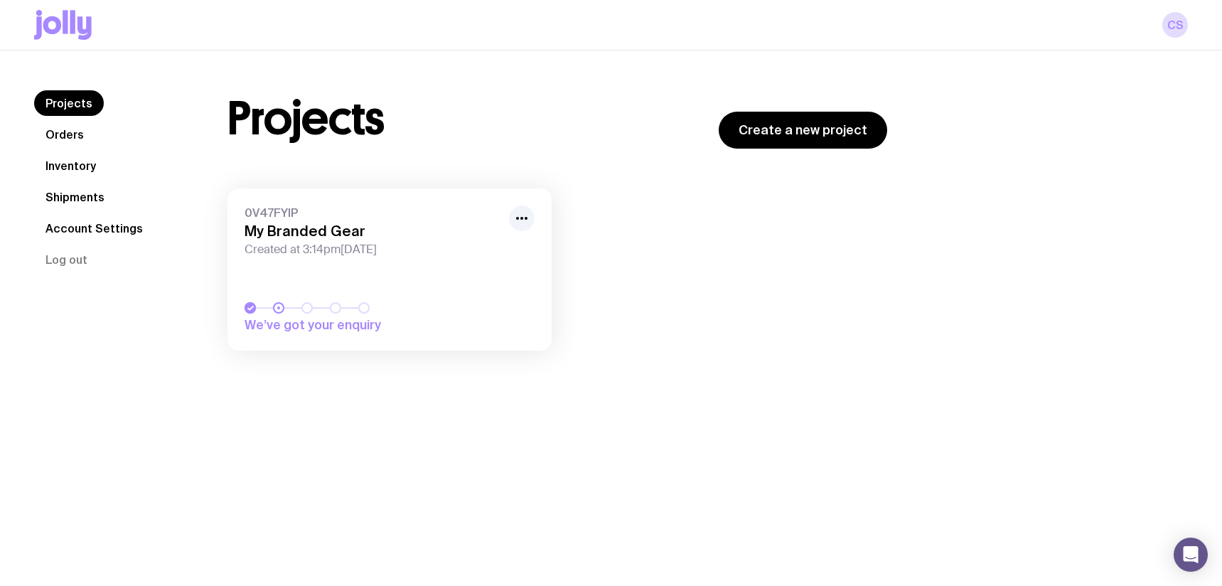
scroll to position [0, 0]
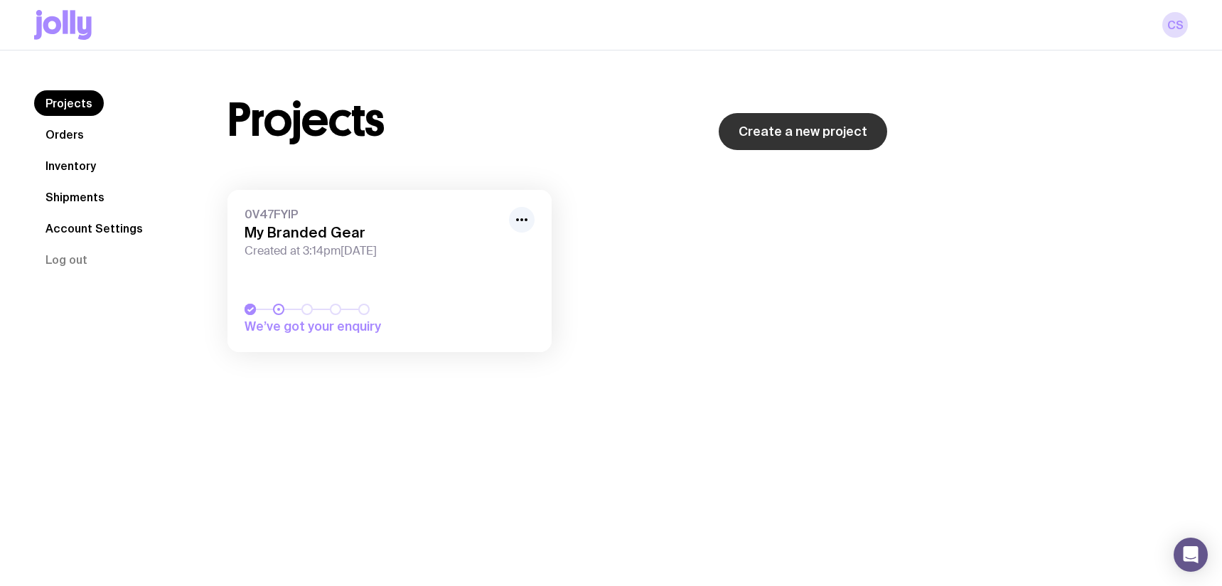
click at [867, 132] on link "Create a new project" at bounding box center [803, 131] width 169 height 37
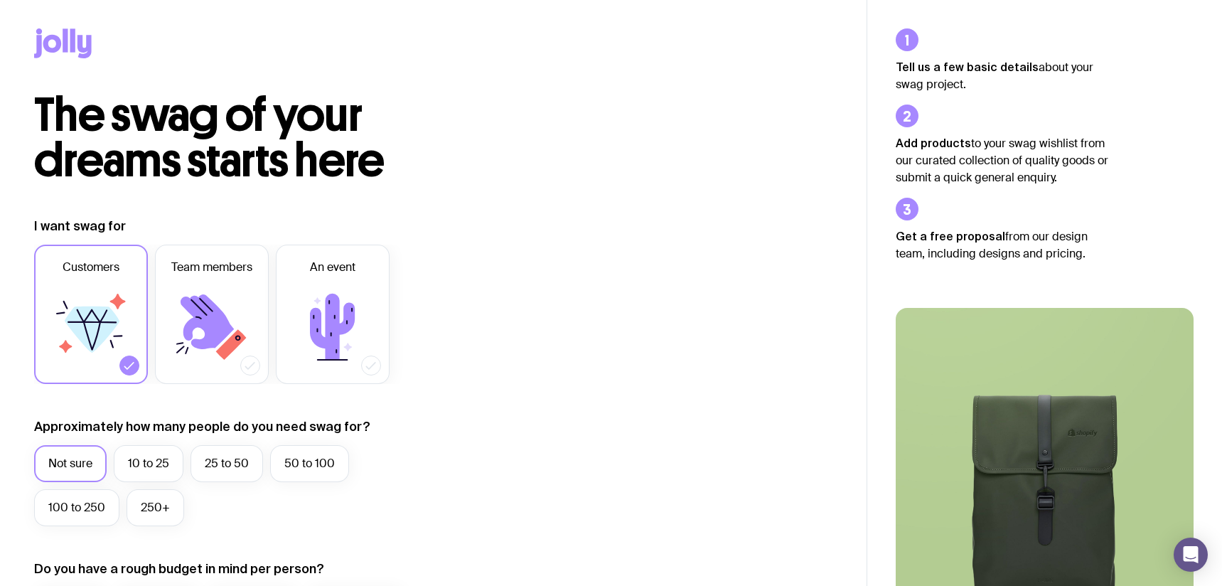
scroll to position [7, 0]
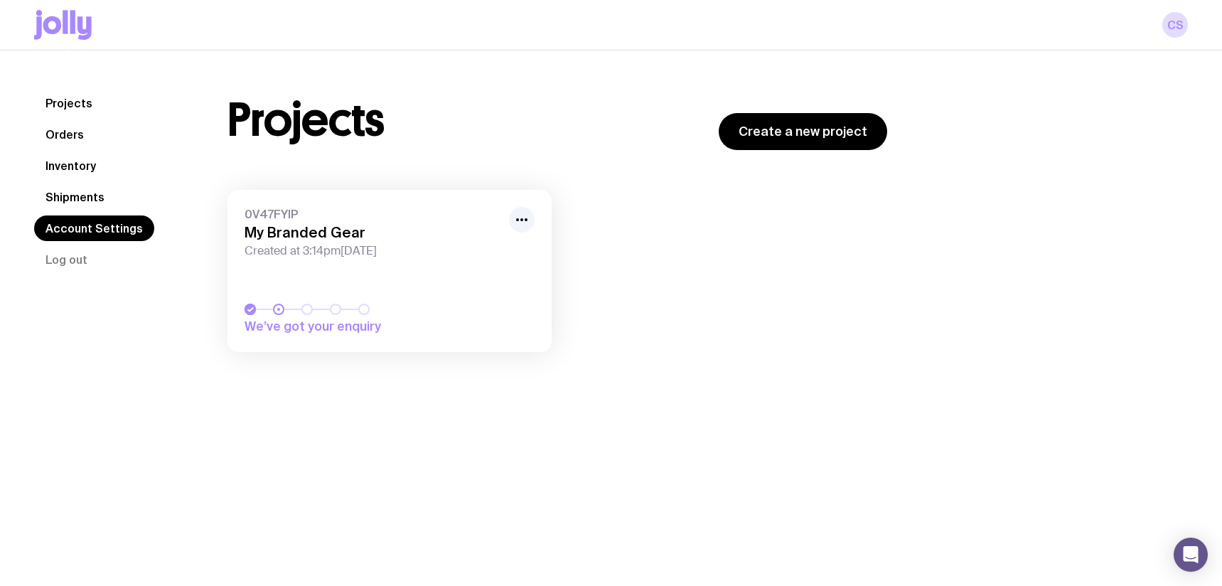
scroll to position [1, 0]
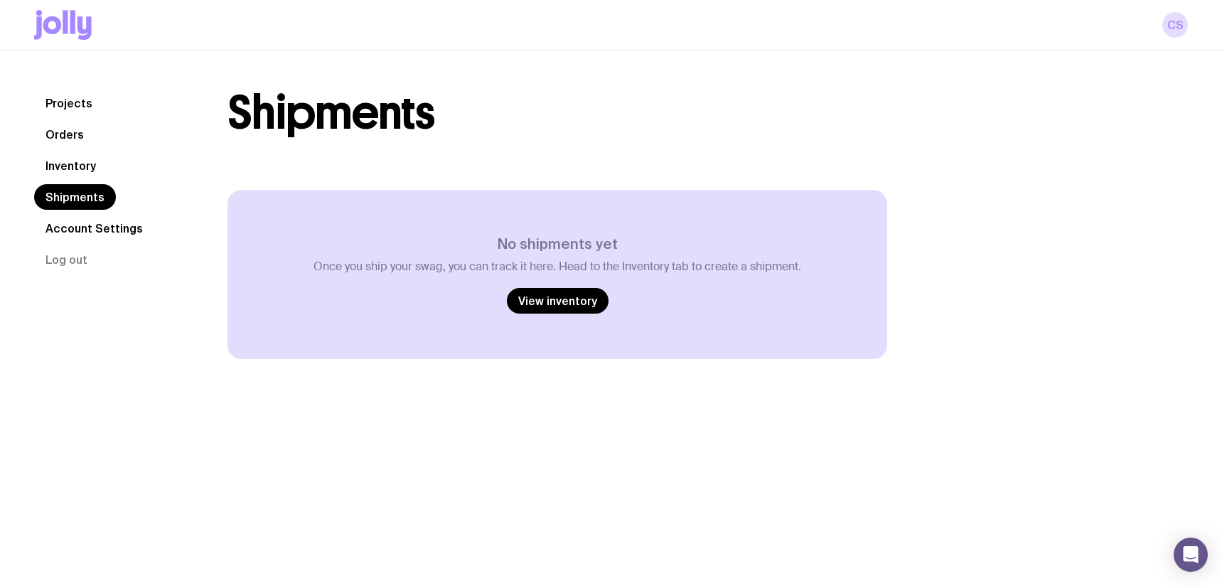
click at [72, 24] on icon at bounding box center [72, 21] width 5 height 23
